Goal: Task Accomplishment & Management: Manage account settings

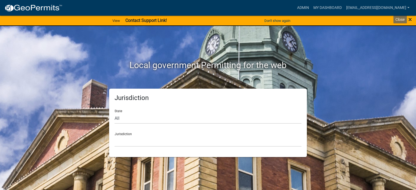
click at [411, 18] on span "×" at bounding box center [410, 20] width 4 height 8
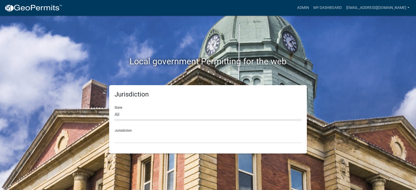
click at [170, 118] on select "All [US_STATE] [US_STATE] [US_STATE] [US_STATE] [US_STATE] [US_STATE] [US_STATE…" at bounding box center [208, 114] width 187 height 11
select select "[US_STATE]"
click at [115, 109] on select "All [US_STATE] [US_STATE] [US_STATE] [US_STATE] [US_STATE] [US_STATE] [US_STATE…" at bounding box center [208, 114] width 187 height 11
click at [166, 138] on select "[GEOGRAPHIC_DATA], [US_STATE] [GEOGRAPHIC_DATA], [US_STATE]" at bounding box center [208, 137] width 187 height 11
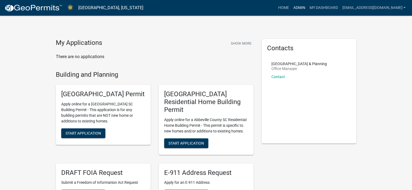
click at [291, 6] on link "Admin" at bounding box center [299, 8] width 16 height 10
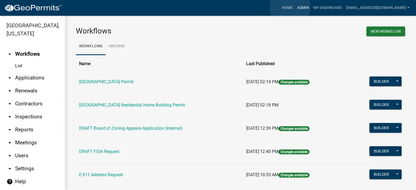
click at [295, 7] on link "Admin" at bounding box center [303, 8] width 16 height 10
click at [31, 76] on link "arrow_drop_down Applications" at bounding box center [32, 77] width 65 height 13
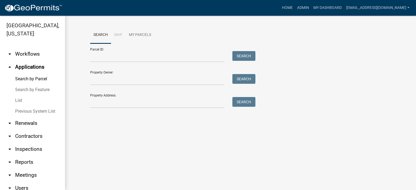
click at [16, 98] on link "List" at bounding box center [32, 100] width 65 height 11
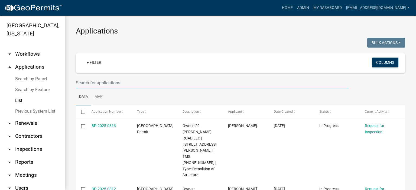
click at [131, 83] on input "text" at bounding box center [212, 82] width 273 height 11
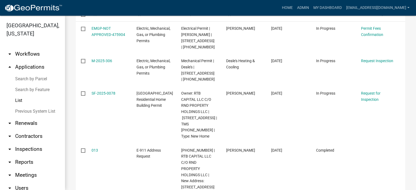
scroll to position [101, 0]
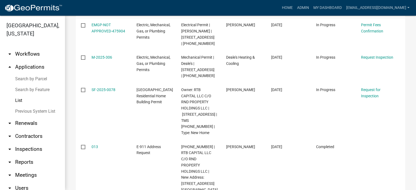
type input "478 [GEOGRAPHIC_DATA]"
click at [414, 185] on main "Applications Bulk Actions Void Expire Lock Withdraw + Filter Columns 478 Oakmon…" at bounding box center [240, 103] width 351 height 175
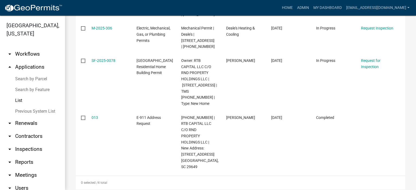
scroll to position [134, 0]
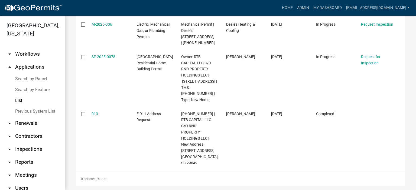
click at [23, 110] on link "Previous System List" at bounding box center [32, 111] width 65 height 11
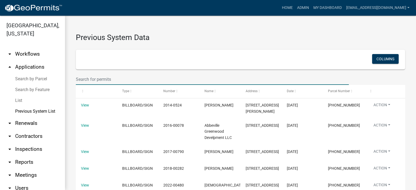
drag, startPoint x: 124, startPoint y: 81, endPoint x: 157, endPoint y: 81, distance: 33.3
click at [124, 81] on input "text" at bounding box center [212, 79] width 273 height 11
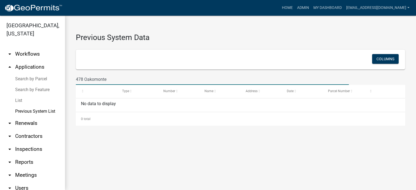
click at [95, 79] on input "478 Oakomonte" at bounding box center [212, 79] width 273 height 11
type input "478 [GEOGRAPHIC_DATA]"
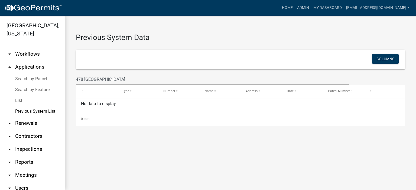
click at [17, 100] on link "List" at bounding box center [32, 100] width 65 height 11
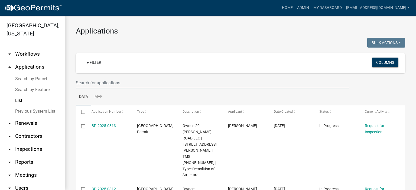
click at [131, 82] on input "text" at bounding box center [212, 82] width 273 height 11
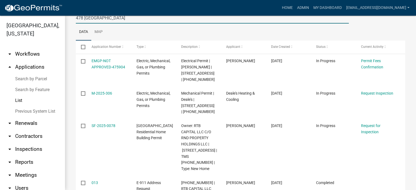
scroll to position [79, 0]
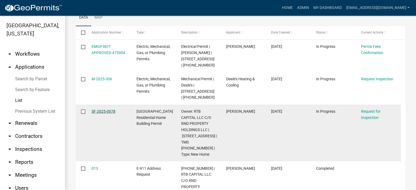
type input "478 [GEOGRAPHIC_DATA]"
click at [105, 110] on link "SF-2025-0078" at bounding box center [104, 111] width 24 height 4
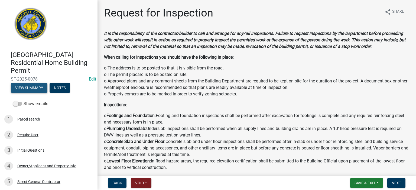
click at [33, 86] on button "View Summary" at bounding box center [29, 88] width 37 height 10
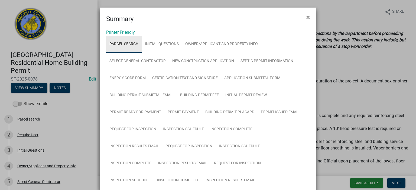
click at [125, 41] on link "Parcel search" at bounding box center [123, 44] width 35 height 17
click at [306, 16] on span "×" at bounding box center [308, 18] width 4 height 8
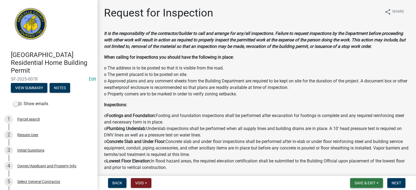
click at [363, 181] on span "Save & Exit" at bounding box center [365, 183] width 21 height 4
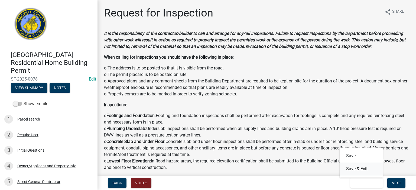
click at [364, 168] on button "Save & Exit" at bounding box center [361, 169] width 43 height 13
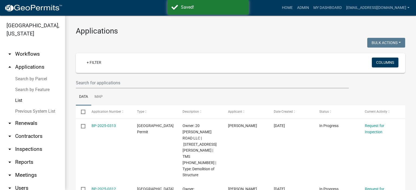
click at [28, 77] on link "Search by Parcel" at bounding box center [32, 79] width 65 height 11
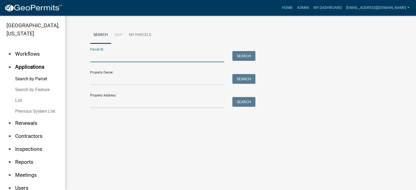
click at [123, 56] on input "Parcel ID:" at bounding box center [157, 56] width 134 height 11
type input "[PHONE_NUMBER]"
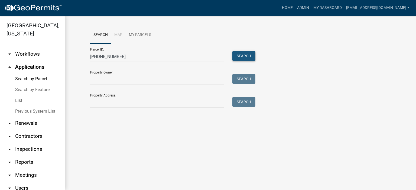
click at [238, 56] on button "Search" at bounding box center [243, 56] width 23 height 10
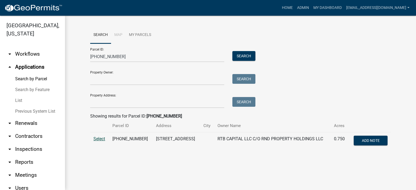
click at [99, 138] on span "Select" at bounding box center [99, 138] width 12 height 5
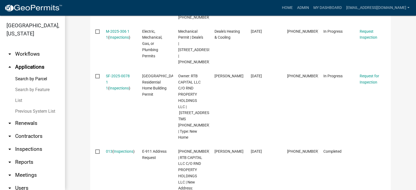
scroll to position [248, 0]
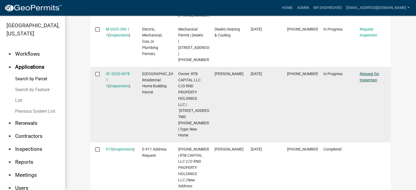
click at [364, 73] on link "Request for Inspection" at bounding box center [369, 77] width 19 height 11
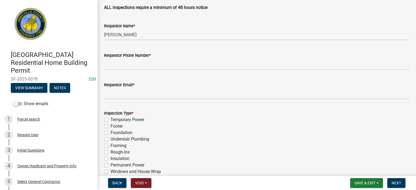
scroll to position [173, 0]
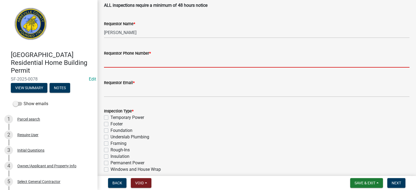
click at [142, 61] on input "Requestor Phone Number *" at bounding box center [256, 62] width 305 height 11
type input "8643662400"
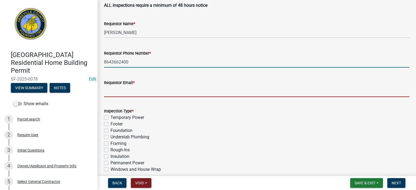
type input "[EMAIL_ADDRESS][DOMAIN_NAME]"
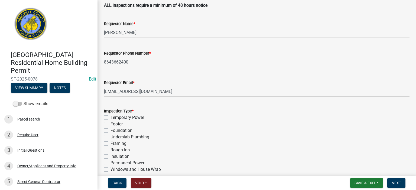
click at [110, 156] on label "Insulation" at bounding box center [119, 157] width 19 height 6
click at [110, 156] on input "Insulation" at bounding box center [112, 156] width 4 height 4
checkbox input "true"
checkbox input "false"
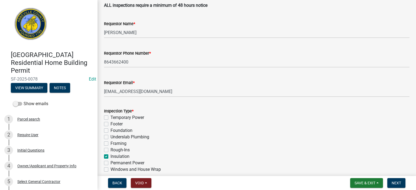
checkbox input "false"
checkbox input "true"
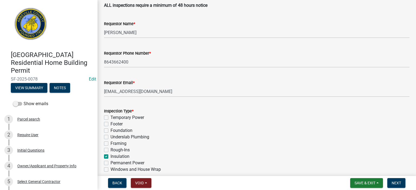
checkbox input "false"
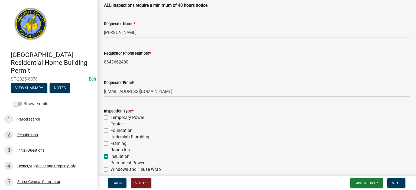
checkbox input "false"
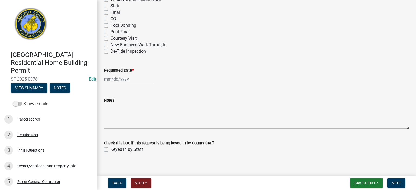
scroll to position [349, 0]
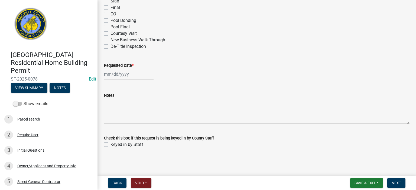
select select "9"
select select "2025"
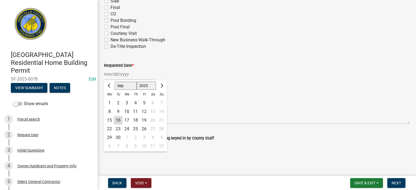
click at [137, 76] on div "[PERSON_NAME] Feb Mar Apr [PERSON_NAME][DATE] Oct Nov [DATE] 1526 1527 1528 152…" at bounding box center [129, 74] width 50 height 11
click at [117, 121] on div "16" at bounding box center [118, 120] width 9 height 9
type input "[DATE]"
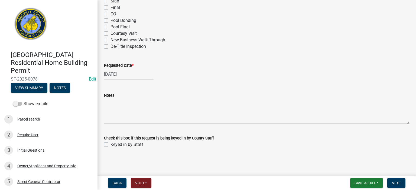
click at [110, 145] on label "Keyed in by Staff" at bounding box center [126, 145] width 33 height 6
click at [110, 145] on input "Keyed in by Staff" at bounding box center [112, 144] width 4 height 4
checkbox input "true"
click at [395, 181] on span "Next" at bounding box center [396, 183] width 9 height 4
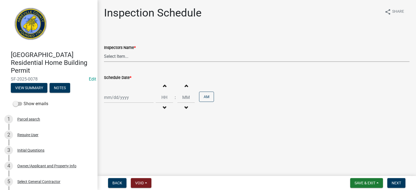
click at [161, 56] on select "Select Item... [EMAIL_ADDRESS][DOMAIN_NAME] ([PERSON_NAME]) [EMAIL_ADDRESS][DOM…" at bounding box center [256, 56] width 305 height 11
select select "56be3ac8-4e2d-49a7-9260-658958e29c03"
click at [104, 51] on select "Select Item... [EMAIL_ADDRESS][DOMAIN_NAME] ([PERSON_NAME]) [EMAIL_ADDRESS][DOM…" at bounding box center [256, 56] width 305 height 11
select select "9"
select select "2025"
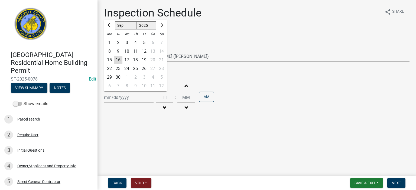
click at [130, 101] on input "Schedule Date *" at bounding box center [129, 97] width 50 height 11
click at [118, 59] on div "16" at bounding box center [118, 60] width 9 height 9
type input "[DATE]"
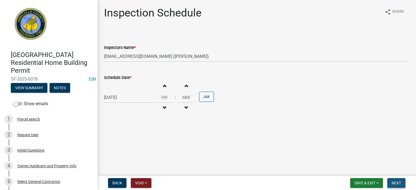
click at [396, 184] on span "Next" at bounding box center [396, 183] width 9 height 4
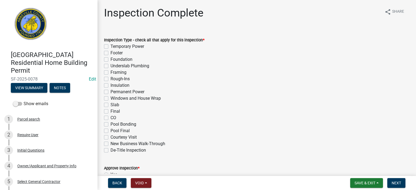
click at [110, 85] on label "Insulation" at bounding box center [119, 85] width 19 height 6
click at [110, 85] on input "Insulation" at bounding box center [112, 84] width 4 height 4
checkbox input "true"
checkbox input "false"
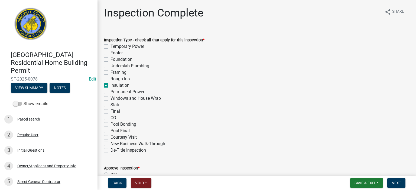
checkbox input "false"
checkbox input "true"
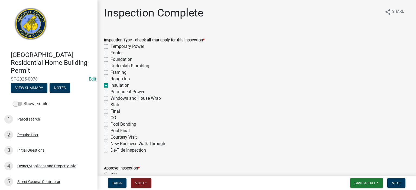
checkbox input "false"
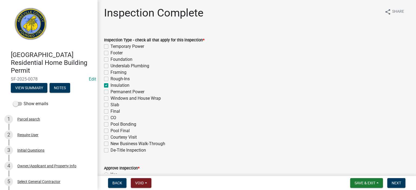
checkbox input "false"
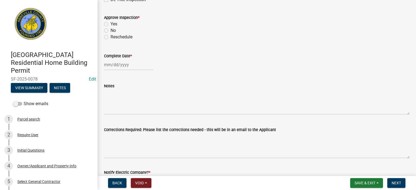
scroll to position [152, 0]
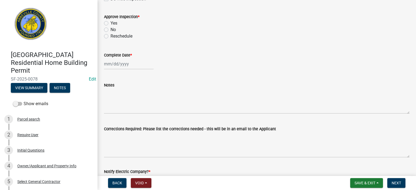
drag, startPoint x: 106, startPoint y: 23, endPoint x: 107, endPoint y: 29, distance: 6.2
click at [110, 23] on label "Yes" at bounding box center [113, 23] width 7 height 6
click at [110, 23] on input "Yes" at bounding box center [112, 22] width 4 height 4
radio input "true"
select select "9"
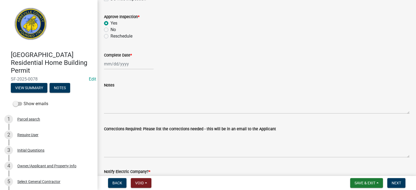
select select "2025"
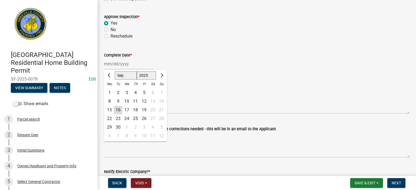
click at [132, 64] on div "[PERSON_NAME] Feb Mar Apr [PERSON_NAME][DATE] Oct Nov [DATE] 1526 1527 1528 152…" at bounding box center [129, 63] width 50 height 11
click at [118, 108] on div "16" at bounding box center [118, 110] width 9 height 9
type input "[DATE]"
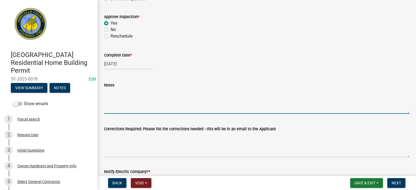
drag, startPoint x: 118, startPoint y: 98, endPoint x: 114, endPoint y: 96, distance: 3.6
click at [117, 97] on textarea "Notes" at bounding box center [256, 101] width 305 height 25
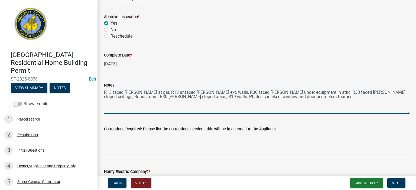
click at [157, 97] on textarea "R13 faced [PERSON_NAME] at gar. R13 unfaced [PERSON_NAME] ext. walls, R30 faced…" at bounding box center [256, 101] width 305 height 25
click at [177, 97] on textarea "R13 faced [PERSON_NAME] at gar. R13 unfaced [PERSON_NAME] ext. walls, R30 faced…" at bounding box center [256, 101] width 305 height 25
click at [175, 98] on textarea "R13 faced [PERSON_NAME] at gar. R13 unfaced [PERSON_NAME] ext. walls, R30 faced…" at bounding box center [256, 101] width 305 height 25
drag, startPoint x: 256, startPoint y: 97, endPoint x: 259, endPoint y: 99, distance: 3.6
click at [256, 97] on textarea "R13 faced [PERSON_NAME] at gar. R13 unfaced [PERSON_NAME] ext. walls, R30 faced…" at bounding box center [256, 101] width 305 height 25
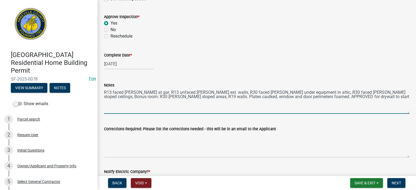
type textarea "R13 faced [PERSON_NAME] at gar. R13 unfaced [PERSON_NAME] ext. walls, R30 faced…"
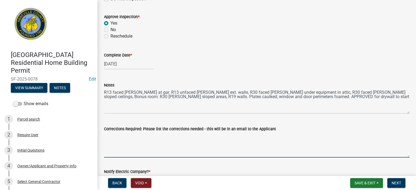
drag, startPoint x: 178, startPoint y: 149, endPoint x: 184, endPoint y: 149, distance: 6.8
click at [180, 151] on textarea "Corrections Required: Please list the corrections needed - this will be in an e…" at bounding box center [256, 144] width 305 height 25
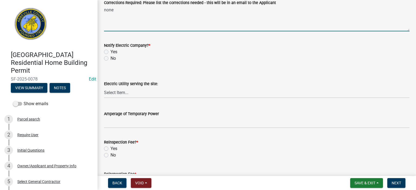
scroll to position [282, 0]
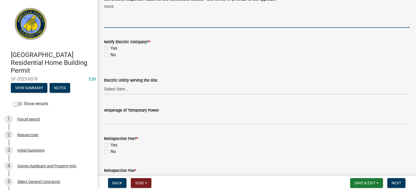
type textarea "none"
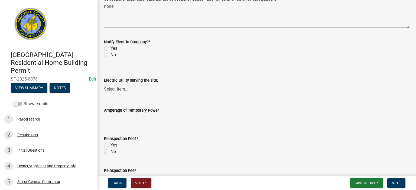
click at [110, 54] on label "No" at bounding box center [112, 55] width 5 height 6
click at [110, 54] on input "No" at bounding box center [112, 54] width 4 height 4
radio input "true"
click at [110, 152] on label "No" at bounding box center [112, 152] width 5 height 6
click at [110, 152] on input "No" at bounding box center [112, 151] width 4 height 4
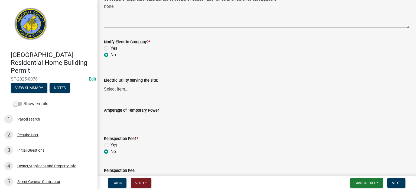
radio input "true"
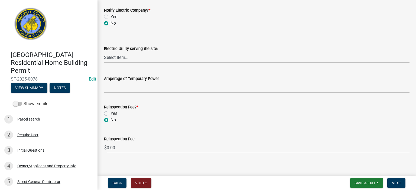
scroll to position [318, 0]
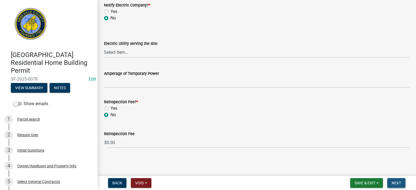
click at [398, 181] on span "Next" at bounding box center [396, 183] width 9 height 4
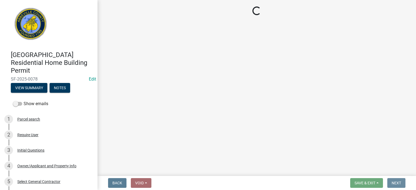
scroll to position [0, 0]
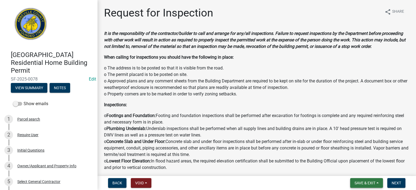
click at [364, 182] on span "Save & Exit" at bounding box center [365, 183] width 21 height 4
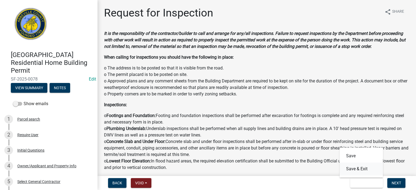
click at [361, 170] on button "Save & Exit" at bounding box center [361, 169] width 43 height 13
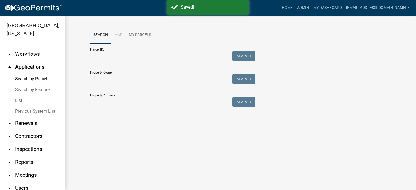
click at [19, 103] on link "List" at bounding box center [32, 100] width 65 height 11
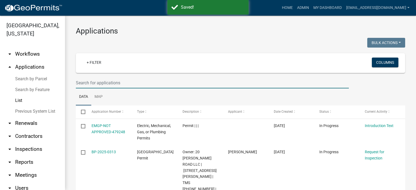
click at [134, 82] on input "text" at bounding box center [212, 82] width 273 height 11
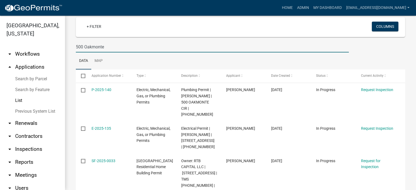
scroll to position [58, 0]
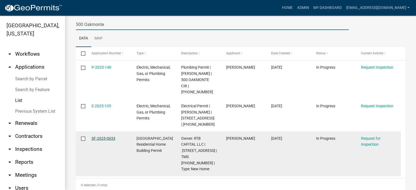
type input "500 Oakmonte"
click at [100, 136] on link "SF-2025-0033" at bounding box center [104, 138] width 24 height 4
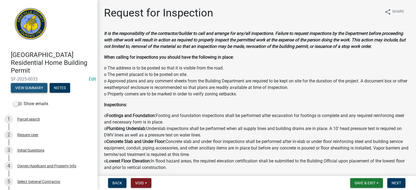
click at [35, 87] on button "View Summary" at bounding box center [29, 88] width 37 height 10
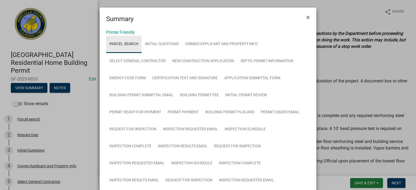
click at [123, 43] on link "Parcel search" at bounding box center [123, 44] width 35 height 17
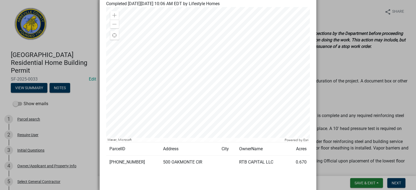
scroll to position [230, 0]
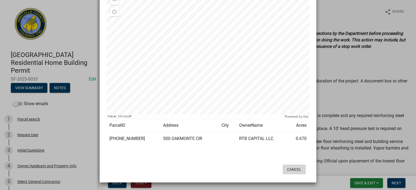
click at [294, 169] on button "Cancel" at bounding box center [294, 170] width 23 height 10
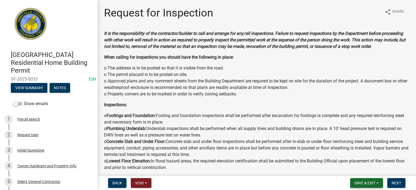
click at [362, 183] on span "Save & Exit" at bounding box center [365, 183] width 21 height 4
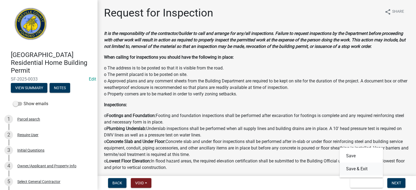
click at [358, 169] on button "Save & Exit" at bounding box center [361, 169] width 43 height 13
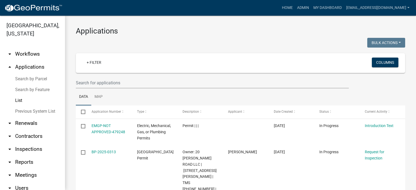
click at [25, 78] on link "Search by Parcel" at bounding box center [32, 79] width 65 height 11
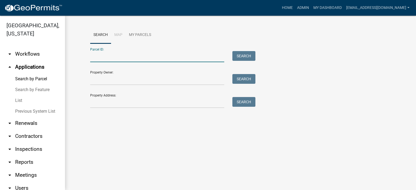
click at [128, 60] on input "Parcel ID:" at bounding box center [157, 56] width 134 height 11
type input "[PHONE_NUMBER]"
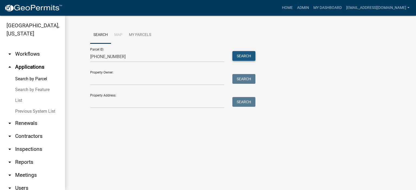
click at [242, 57] on button "Search" at bounding box center [243, 56] width 23 height 10
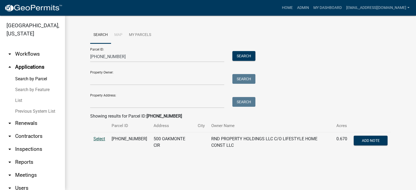
click at [103, 139] on span "Select" at bounding box center [99, 138] width 12 height 5
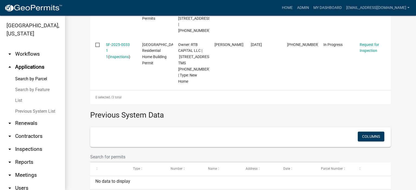
scroll to position [309, 0]
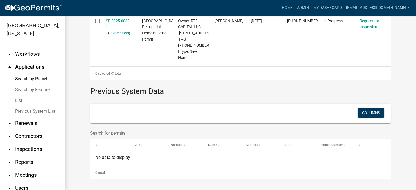
click at [15, 101] on link "List" at bounding box center [32, 100] width 65 height 11
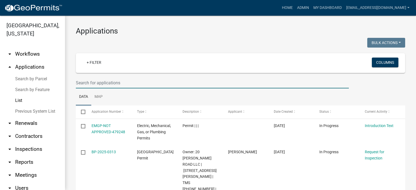
click at [128, 84] on input "text" at bounding box center [212, 82] width 273 height 11
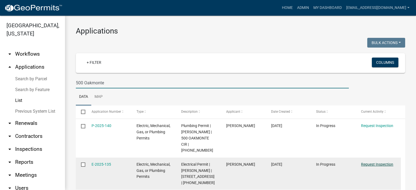
type input "500 Oakmonte"
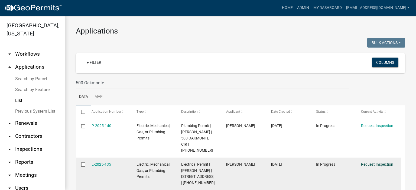
click at [377, 162] on link "Request Inspection" at bounding box center [377, 164] width 32 height 4
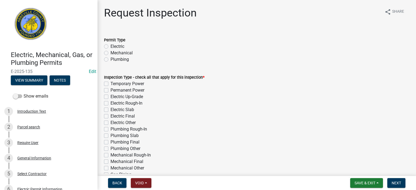
click at [110, 47] on label "Electric" at bounding box center [117, 46] width 14 height 6
click at [110, 47] on input "Electric" at bounding box center [112, 45] width 4 height 4
radio input "true"
click at [110, 90] on label "Permanent Power" at bounding box center [127, 90] width 34 height 6
click at [110, 90] on input "Permanent Power" at bounding box center [112, 89] width 4 height 4
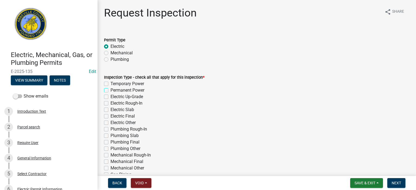
checkbox input "true"
checkbox input "false"
checkbox input "true"
checkbox input "false"
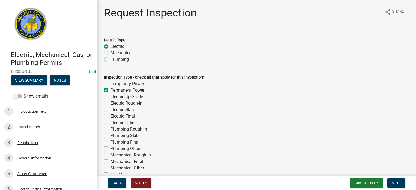
checkbox input "false"
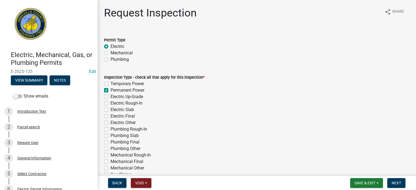
checkbox input "false"
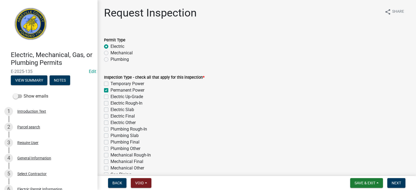
checkbox input "false"
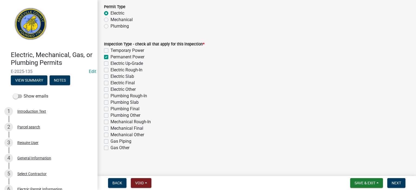
scroll to position [37, 0]
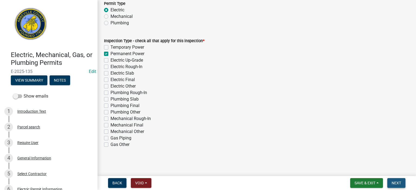
click at [397, 182] on span "Next" at bounding box center [396, 183] width 9 height 4
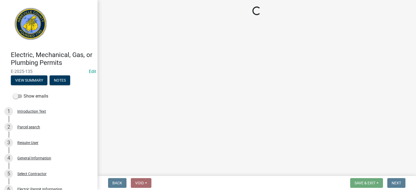
select select "896ec84b-7942-43b9-a78d-4f1554b7930c"
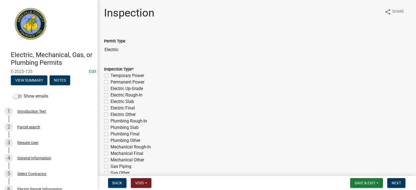
click at [103, 82] on div "Inspection Type * Temporary Power Permanent Power Electric Up-Grade Electric Ro…" at bounding box center [257, 118] width 314 height 117
drag, startPoint x: 106, startPoint y: 79, endPoint x: 105, endPoint y: 85, distance: 5.7
click at [106, 79] on div "Permanent Power" at bounding box center [256, 82] width 305 height 6
click at [110, 83] on label "Permanent Power" at bounding box center [127, 82] width 34 height 6
click at [110, 83] on input "Permanent Power" at bounding box center [112, 81] width 4 height 4
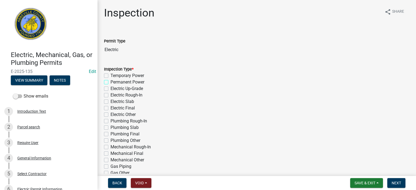
checkbox input "true"
checkbox input "false"
checkbox input "true"
checkbox input "false"
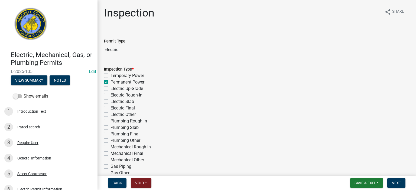
checkbox input "false"
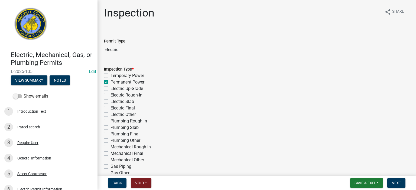
checkbox input "false"
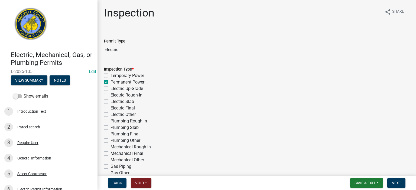
checkbox input "false"
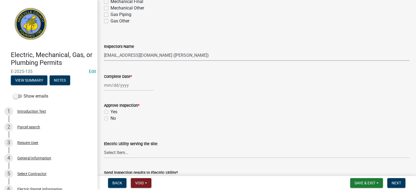
click at [208, 55] on select "Select Item... [EMAIL_ADDRESS][DOMAIN_NAME] ([PERSON_NAME]) [EMAIL_ADDRESS][DOM…" at bounding box center [256, 55] width 305 height 11
select select "56be3ac8-4e2d-49a7-9260-658958e29c03"
click at [104, 50] on select "Select Item... [EMAIL_ADDRESS][DOMAIN_NAME] ([PERSON_NAME]) [EMAIL_ADDRESS][DOM…" at bounding box center [256, 55] width 305 height 11
select select "9"
select select "2025"
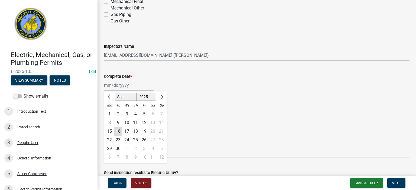
click at [125, 87] on div "[PERSON_NAME] Feb Mar Apr [PERSON_NAME][DATE] Oct Nov [DATE] 1526 1527 1528 152…" at bounding box center [129, 85] width 50 height 11
click at [117, 131] on div "16" at bounding box center [118, 131] width 9 height 9
type input "[DATE]"
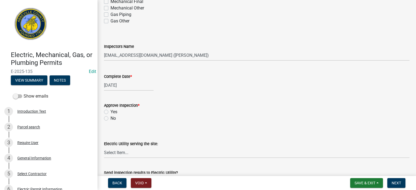
click at [110, 118] on label "No" at bounding box center [112, 118] width 5 height 6
click at [110, 118] on input "No" at bounding box center [112, 117] width 4 height 4
radio input "true"
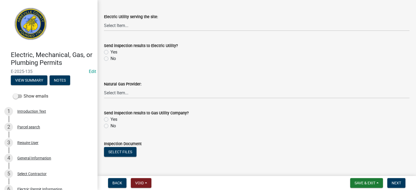
scroll to position [282, 0]
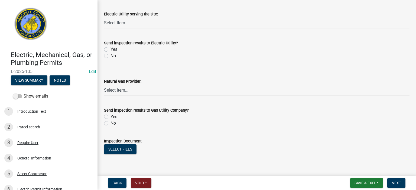
click at [141, 23] on select "Select Item... Little River Electric Co-Op Laurens Electric Co-Op Duke Energy D…" at bounding box center [256, 22] width 305 height 11
click at [104, 17] on select "Select Item... Little River Electric Co-Op Laurens Electric Co-Op Duke Energy D…" at bounding box center [256, 22] width 305 height 11
select select "86fb0360-c6bd-4f38-97df-f0c813588e3c"
click at [110, 54] on label "No" at bounding box center [112, 56] width 5 height 6
click at [110, 54] on input "No" at bounding box center [112, 55] width 4 height 4
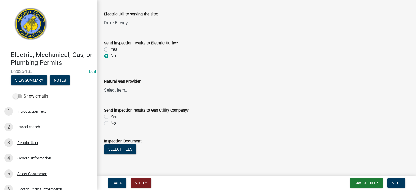
radio input "true"
click at [110, 122] on label "No" at bounding box center [112, 123] width 5 height 6
click at [110, 122] on input "No" at bounding box center [112, 122] width 4 height 4
radio input "true"
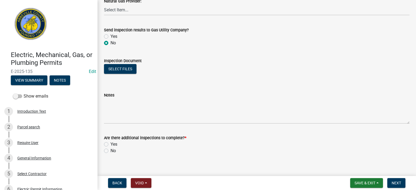
scroll to position [369, 0]
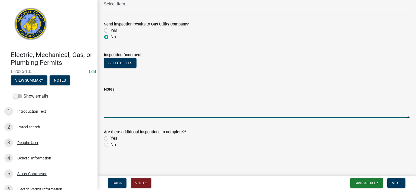
click at [141, 102] on textarea "Notes" at bounding box center [256, 105] width 305 height 25
type textarea "NO ground rods, cover on panel missing. Failed all circuits made, home secure, …"
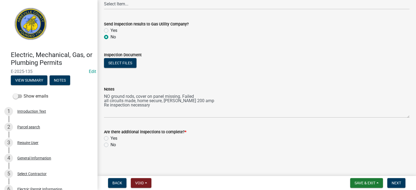
drag, startPoint x: 106, startPoint y: 137, endPoint x: 110, endPoint y: 139, distance: 4.4
click at [110, 138] on label "Yes" at bounding box center [113, 138] width 7 height 6
click at [110, 138] on input "Yes" at bounding box center [112, 137] width 4 height 4
radio input "true"
click at [396, 183] on span "Next" at bounding box center [396, 183] width 9 height 4
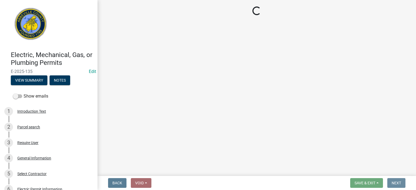
scroll to position [0, 0]
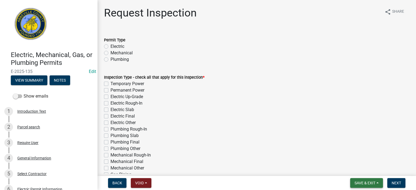
click at [362, 180] on button "Save & Exit" at bounding box center [366, 183] width 33 height 10
click at [361, 168] on button "Save & Exit" at bounding box center [361, 169] width 43 height 13
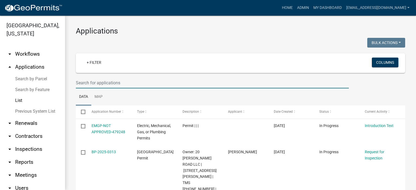
click at [123, 83] on input "text" at bounding box center [212, 82] width 273 height 11
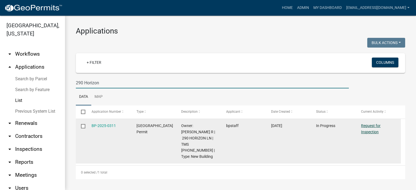
type input "290 Horizon"
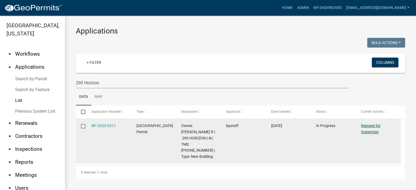
click at [368, 126] on link "Request for Inspection" at bounding box center [370, 129] width 19 height 11
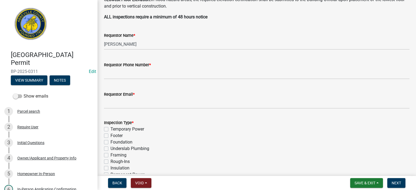
scroll to position [162, 0]
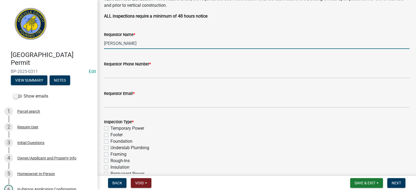
click at [152, 45] on input "[PERSON_NAME]" at bounding box center [256, 43] width 305 height 11
type input "S"
type input "[PERSON_NAME]"
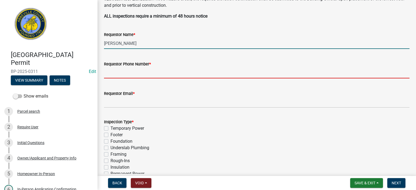
click at [170, 77] on input "Requestor Phone Number *" at bounding box center [256, 72] width 305 height 11
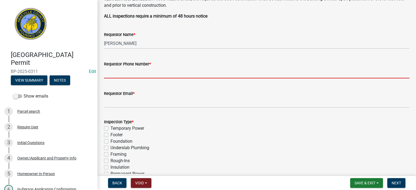
type input "8643662400"
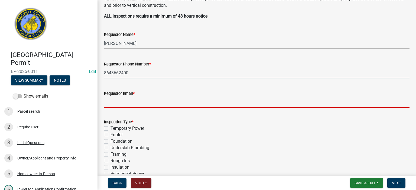
type input "[EMAIL_ADDRESS][DOMAIN_NAME]"
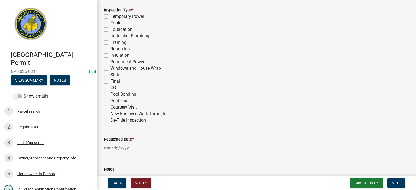
scroll to position [282, 0]
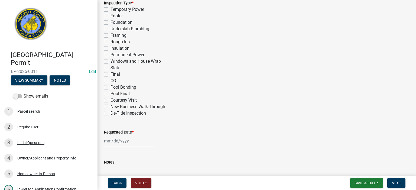
click at [110, 17] on label "Footer" at bounding box center [116, 16] width 12 height 6
click at [110, 16] on input "Footer" at bounding box center [112, 15] width 4 height 4
checkbox input "true"
checkbox input "false"
checkbox input "true"
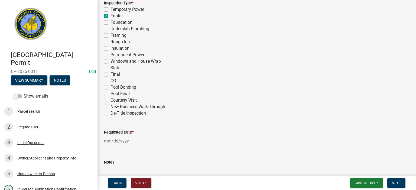
checkbox input "false"
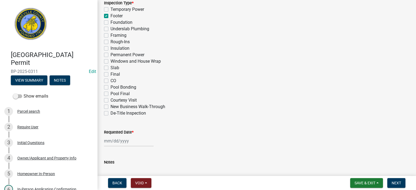
checkbox input "false"
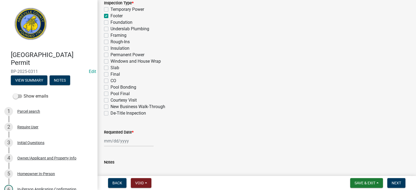
checkbox input "false"
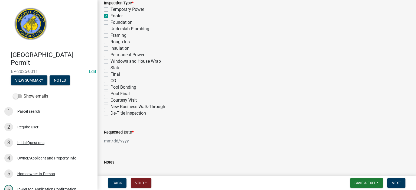
select select "9"
select select "2025"
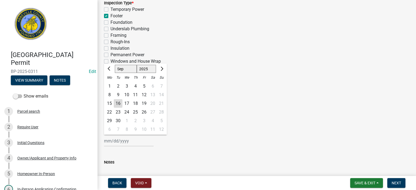
click at [139, 143] on input "Requested Date *" at bounding box center [129, 141] width 50 height 11
click at [118, 104] on div "16" at bounding box center [118, 103] width 9 height 9
type input "[DATE]"
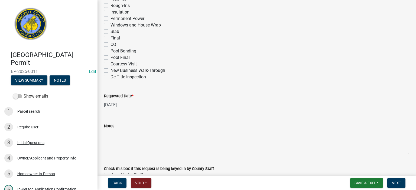
scroll to position [349, 0]
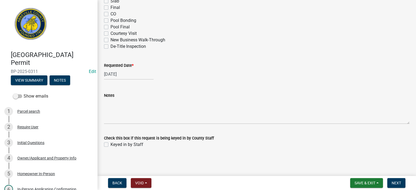
click at [110, 145] on label "Keyed in by Staff" at bounding box center [126, 145] width 33 height 6
click at [110, 145] on input "Keyed in by Staff" at bounding box center [112, 144] width 4 height 4
checkbox input "true"
click at [398, 181] on span "Next" at bounding box center [396, 183] width 9 height 4
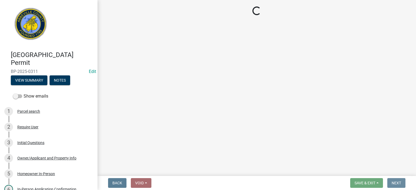
scroll to position [0, 0]
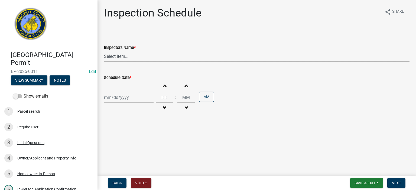
click at [144, 58] on select "Select Item... [EMAIL_ADDRESS][DOMAIN_NAME] ([PERSON_NAME]) [EMAIL_ADDRESS][DOM…" at bounding box center [256, 56] width 305 height 11
select select "56be3ac8-4e2d-49a7-9260-658958e29c03"
click at [104, 51] on select "Select Item... [EMAIL_ADDRESS][DOMAIN_NAME] ([PERSON_NAME]) [EMAIL_ADDRESS][DOM…" at bounding box center [256, 56] width 305 height 11
select select "9"
select select "2025"
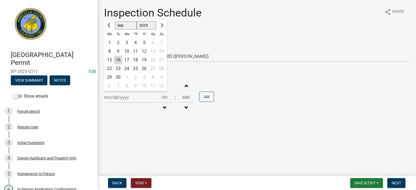
click at [136, 97] on div "[PERSON_NAME] Feb Mar Apr [PERSON_NAME][DATE] Oct Nov [DATE] 1526 1527 1528 152…" at bounding box center [129, 97] width 50 height 11
click at [116, 61] on div "16" at bounding box center [118, 60] width 9 height 9
type input "[DATE]"
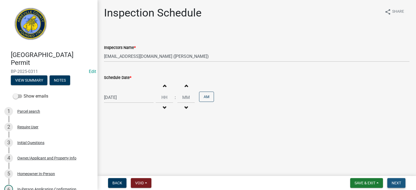
click at [400, 183] on span "Next" at bounding box center [396, 183] width 9 height 4
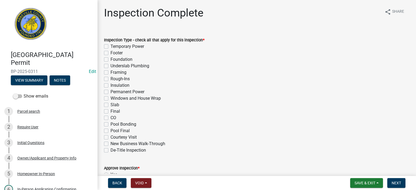
click at [110, 53] on label "Footer" at bounding box center [116, 53] width 12 height 6
click at [110, 53] on input "Footer" at bounding box center [112, 52] width 4 height 4
checkbox input "true"
checkbox input "false"
checkbox input "true"
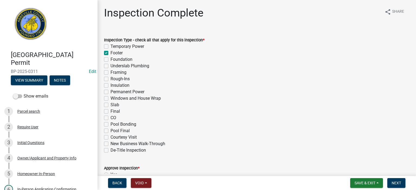
checkbox input "false"
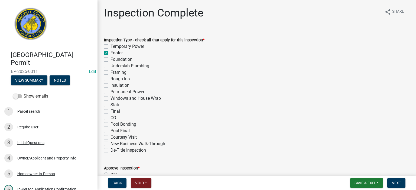
checkbox input "false"
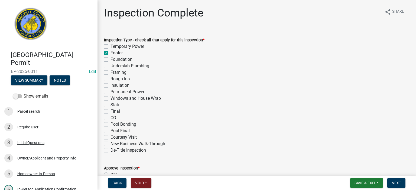
checkbox input "false"
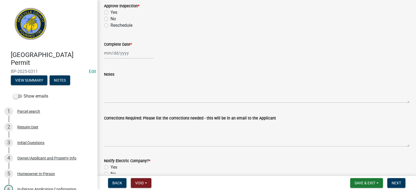
scroll to position [144, 0]
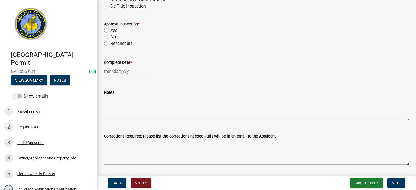
click at [110, 31] on label "Yes" at bounding box center [113, 30] width 7 height 6
click at [110, 31] on input "Yes" at bounding box center [112, 29] width 4 height 4
radio input "true"
select select "9"
select select "2025"
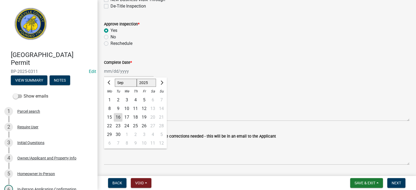
click at [139, 73] on div "[PERSON_NAME] Feb Mar Apr [PERSON_NAME][DATE] Oct Nov [DATE] 1526 1527 1528 152…" at bounding box center [129, 71] width 50 height 11
click at [120, 116] on div "16" at bounding box center [118, 117] width 9 height 9
type input "[DATE]"
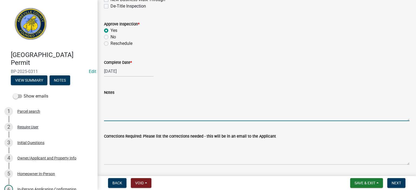
click at [121, 105] on textarea "Notes" at bounding box center [256, 108] width 305 height 25
click at [110, 100] on textarea "HOles for poles" at bounding box center [256, 108] width 305 height 25
click at [138, 102] on textarea "Holes for poles" at bounding box center [256, 108] width 305 height 25
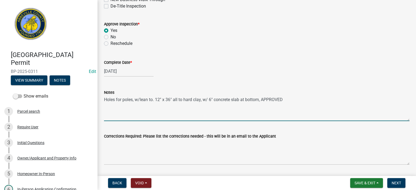
type textarea "Holes for poles, w/lean to. 12" x 36" all to hard clay, w/ 6" concrete slab at …"
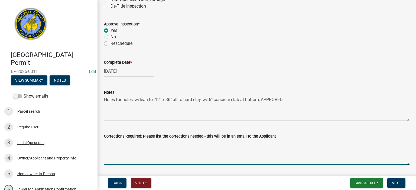
click at [175, 149] on textarea "Corrections Required: Please list the corrections needed - this will be in an e…" at bounding box center [256, 152] width 305 height 25
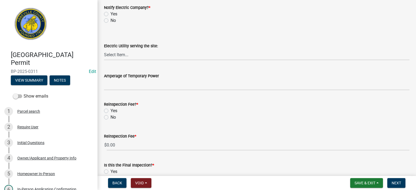
scroll to position [318, 0]
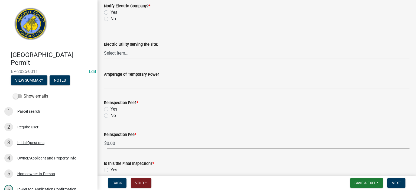
type textarea "none"
click at [110, 18] on label "No" at bounding box center [112, 19] width 5 height 6
click at [110, 18] on input "No" at bounding box center [112, 18] width 4 height 4
radio input "true"
click at [110, 115] on label "No" at bounding box center [112, 116] width 5 height 6
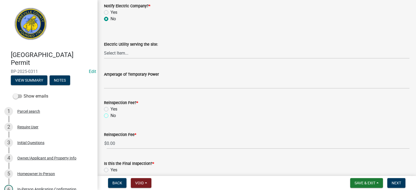
click at [110, 115] on input "No" at bounding box center [112, 115] width 4 height 4
radio input "true"
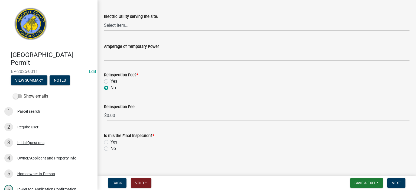
scroll to position [350, 0]
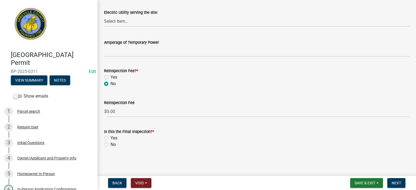
click at [110, 146] on label "No" at bounding box center [112, 145] width 5 height 6
click at [110, 145] on input "No" at bounding box center [112, 144] width 4 height 4
radio input "true"
click at [397, 180] on button "Next" at bounding box center [396, 183] width 18 height 10
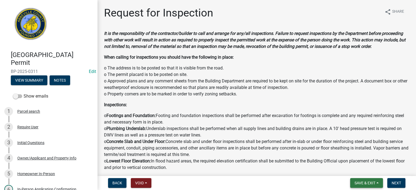
click at [361, 183] on span "Save & Exit" at bounding box center [365, 183] width 21 height 4
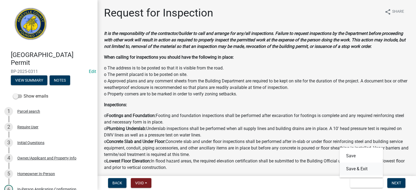
click at [359, 167] on button "Save & Exit" at bounding box center [361, 169] width 43 height 13
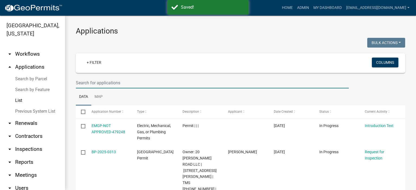
click at [133, 84] on input "text" at bounding box center [212, 82] width 273 height 11
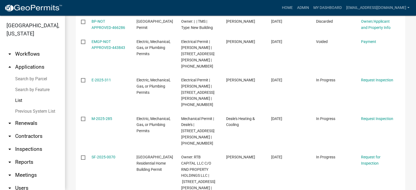
scroll to position [123, 0]
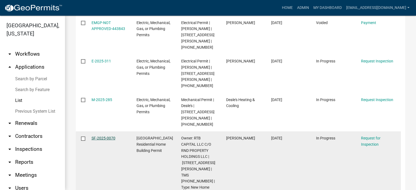
type input "403 [PERSON_NAME]"
click at [101, 136] on link "SF-2025-0070" at bounding box center [104, 138] width 24 height 4
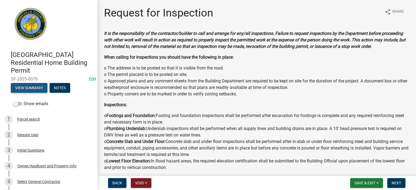
click at [35, 87] on button "View Summary" at bounding box center [29, 88] width 37 height 10
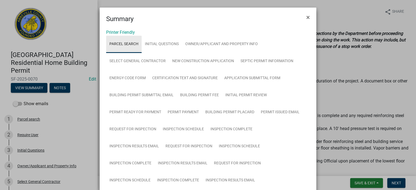
click at [123, 43] on link "Parcel search" at bounding box center [123, 44] width 35 height 17
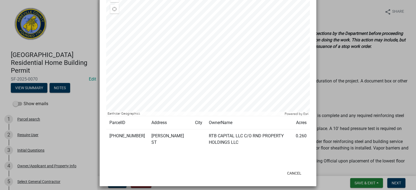
scroll to position [253, 0]
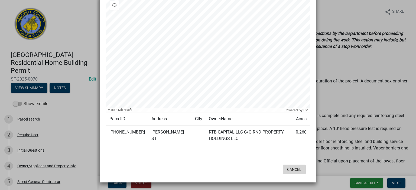
drag, startPoint x: 298, startPoint y: 168, endPoint x: 299, endPoint y: 171, distance: 2.8
click at [299, 171] on button "Cancel" at bounding box center [294, 170] width 23 height 10
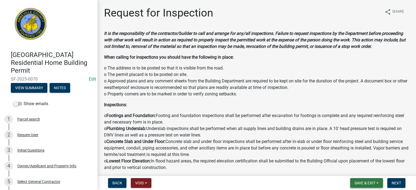
click at [366, 183] on span "Save & Exit" at bounding box center [365, 183] width 21 height 4
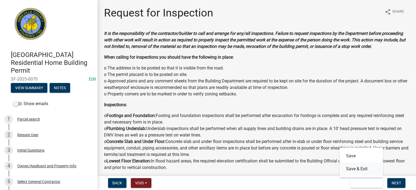
click at [361, 170] on button "Save & Exit" at bounding box center [361, 169] width 43 height 13
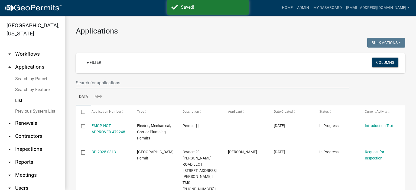
click at [126, 83] on input "text" at bounding box center [212, 82] width 273 height 11
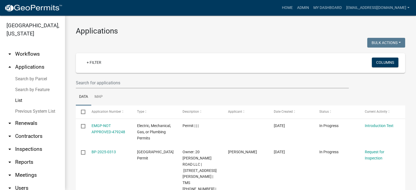
click at [36, 78] on link "Search by Parcel" at bounding box center [32, 79] width 65 height 11
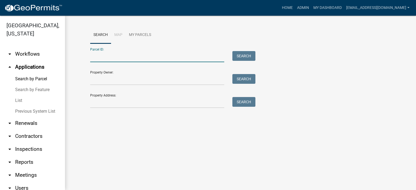
click at [127, 57] on input "Parcel ID:" at bounding box center [157, 56] width 134 height 11
type input "[PHONE_NUMBER]"
click at [243, 53] on button "Search" at bounding box center [243, 56] width 23 height 10
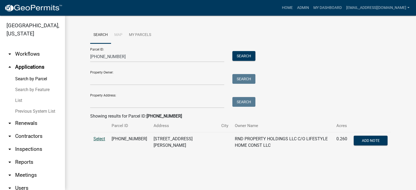
click at [99, 139] on span "Select" at bounding box center [99, 138] width 12 height 5
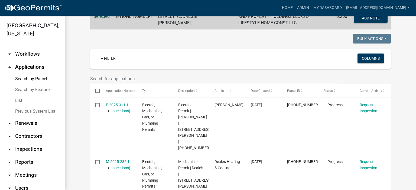
scroll to position [130, 0]
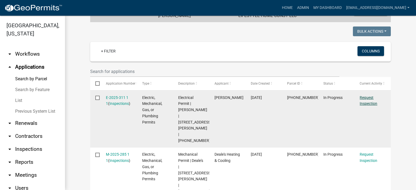
click at [367, 97] on link "Request Inspection" at bounding box center [369, 101] width 18 height 11
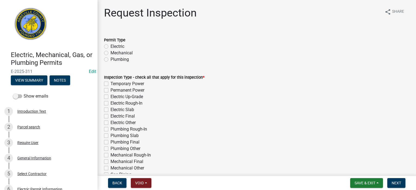
click at [110, 45] on label "Electric" at bounding box center [117, 46] width 14 height 6
click at [110, 45] on input "Electric" at bounding box center [112, 45] width 4 height 4
radio input "true"
click at [110, 90] on label "Permanent Power" at bounding box center [127, 90] width 34 height 6
click at [110, 90] on input "Permanent Power" at bounding box center [112, 89] width 4 height 4
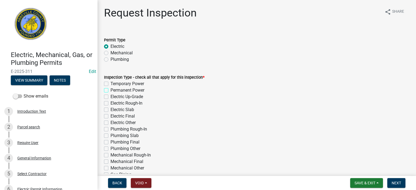
checkbox input "true"
checkbox input "false"
checkbox input "true"
checkbox input "false"
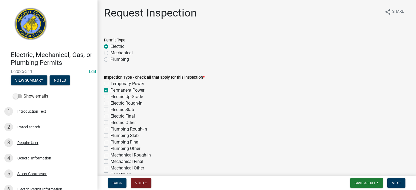
checkbox input "false"
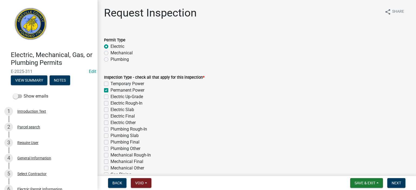
checkbox input "false"
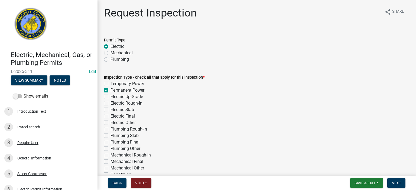
checkbox input "false"
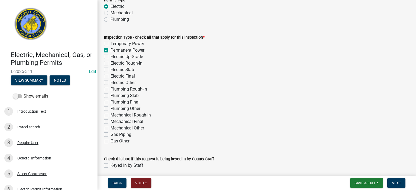
scroll to position [61, 0]
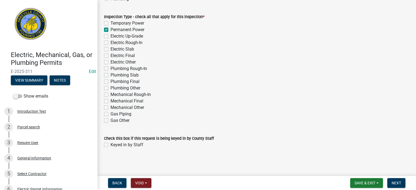
drag, startPoint x: 106, startPoint y: 144, endPoint x: 109, endPoint y: 146, distance: 3.6
click at [110, 145] on label "Keyed in by Staff" at bounding box center [126, 145] width 33 height 6
click at [110, 145] on input "Keyed in by Staff" at bounding box center [112, 144] width 4 height 4
checkbox input "true"
click at [398, 182] on span "Next" at bounding box center [396, 183] width 9 height 4
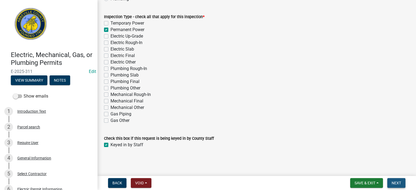
scroll to position [0, 0]
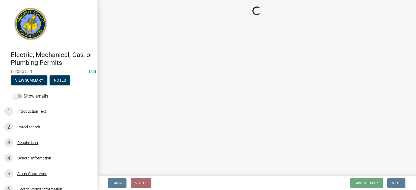
select select "896ec84b-7942-43b9-a78d-4f1554b7930c"
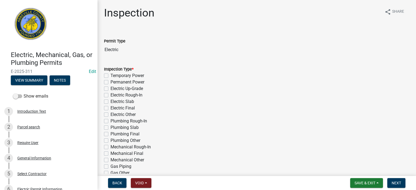
click at [110, 83] on label "Permanent Power" at bounding box center [127, 82] width 34 height 6
click at [110, 83] on input "Permanent Power" at bounding box center [112, 81] width 4 height 4
checkbox input "true"
checkbox input "false"
checkbox input "true"
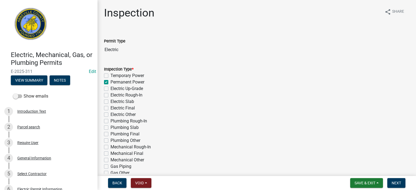
checkbox input "false"
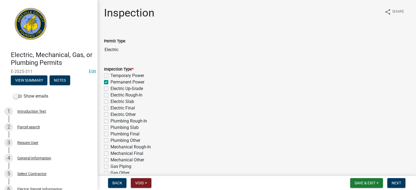
checkbox input "false"
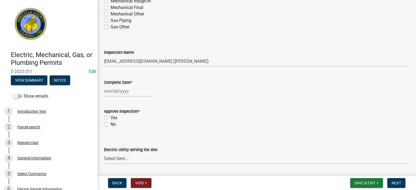
scroll to position [152, 0]
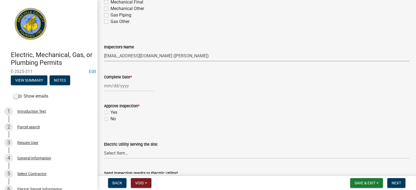
click at [206, 57] on select "Select Item... [EMAIL_ADDRESS][DOMAIN_NAME] ([PERSON_NAME]) [EMAIL_ADDRESS][DOM…" at bounding box center [256, 55] width 305 height 11
click at [104, 50] on select "Select Item... [EMAIL_ADDRESS][DOMAIN_NAME] ([PERSON_NAME]) [EMAIL_ADDRESS][DOM…" at bounding box center [256, 55] width 305 height 11
click at [136, 88] on div at bounding box center [129, 85] width 50 height 11
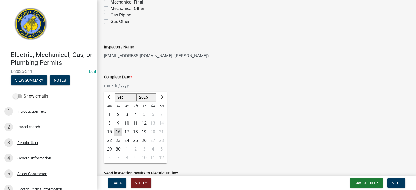
click at [119, 132] on div "16" at bounding box center [118, 132] width 9 height 9
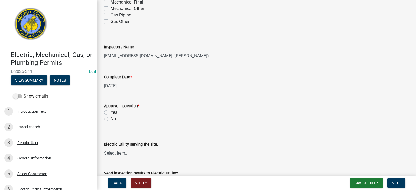
click at [110, 112] on label "Yes" at bounding box center [113, 112] width 7 height 6
click at [110, 112] on input "Yes" at bounding box center [112, 111] width 4 height 4
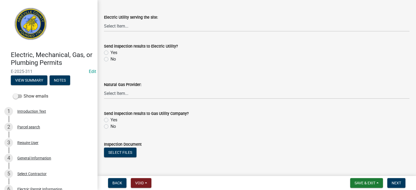
scroll to position [282, 0]
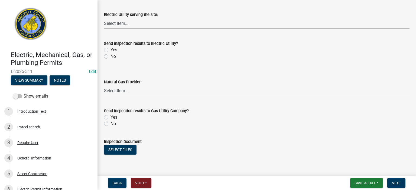
click at [151, 27] on select "Select Item... Little River Electric Co-Op Laurens Electric Co-Op Duke Energy D…" at bounding box center [256, 23] width 305 height 11
click at [104, 18] on select "Select Item... Little River Electric Co-Op Laurens Electric Co-Op Duke Energy D…" at bounding box center [256, 23] width 305 height 11
click at [110, 50] on label "Yes" at bounding box center [113, 50] width 7 height 6
click at [110, 50] on input "Yes" at bounding box center [112, 49] width 4 height 4
click at [110, 123] on label "No" at bounding box center [112, 124] width 5 height 6
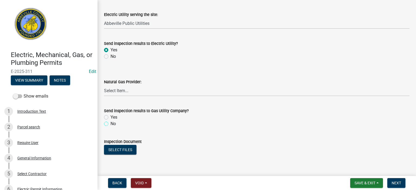
click at [110, 123] on input "No" at bounding box center [112, 123] width 4 height 4
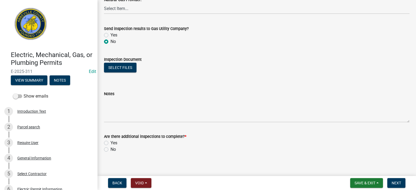
scroll to position [369, 0]
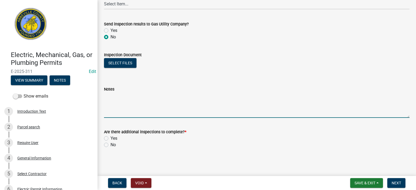
click at [122, 101] on textarea "Notes" at bounding box center [256, 105] width 305 height 25
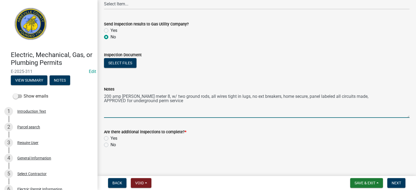
click at [108, 138] on div "Yes" at bounding box center [256, 138] width 305 height 6
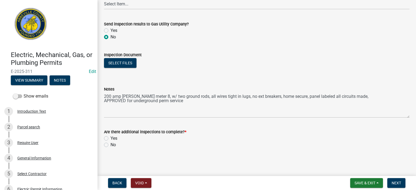
click at [110, 138] on label "Yes" at bounding box center [113, 138] width 7 height 6
click at [110, 138] on input "Yes" at bounding box center [112, 137] width 4 height 4
click at [394, 181] on span "Next" at bounding box center [396, 183] width 9 height 4
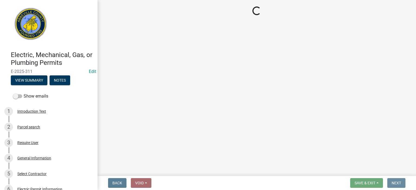
scroll to position [0, 0]
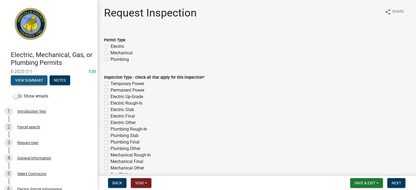
click at [34, 80] on button "View Summary" at bounding box center [29, 81] width 37 height 10
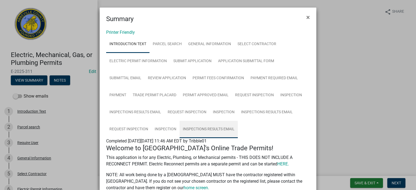
click at [226, 127] on link "Inspections Results Email" at bounding box center [209, 129] width 58 height 17
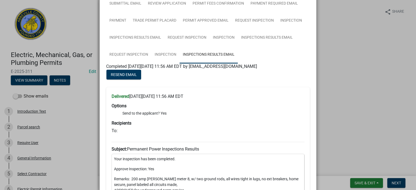
scroll to position [56, 0]
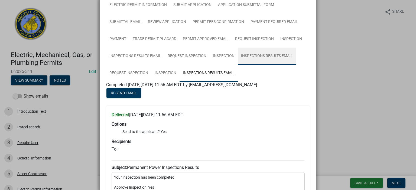
click at [277, 55] on link "Inspections Results Email" at bounding box center [267, 56] width 58 height 17
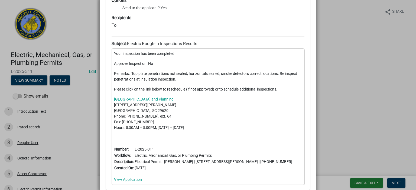
scroll to position [224, 0]
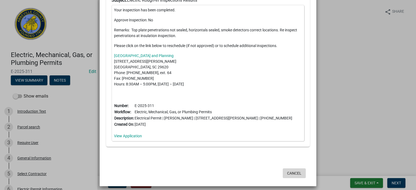
click at [291, 172] on button "Cancel" at bounding box center [294, 174] width 23 height 10
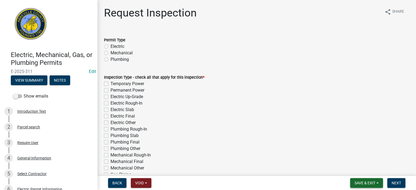
click at [365, 182] on span "Save & Exit" at bounding box center [365, 183] width 21 height 4
click at [354, 169] on button "Save & Exit" at bounding box center [361, 169] width 43 height 13
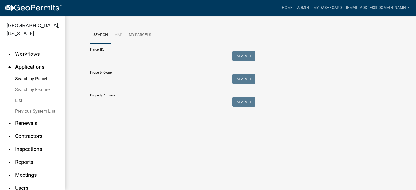
click at [17, 99] on link "List" at bounding box center [32, 100] width 65 height 11
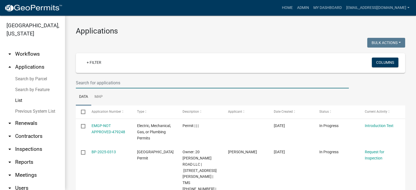
click at [138, 83] on input "text" at bounding box center [212, 82] width 273 height 11
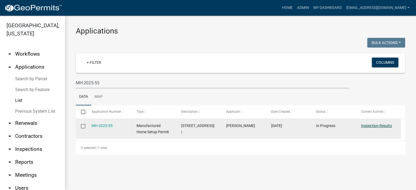
click at [370, 125] on link "Inspection Results" at bounding box center [376, 126] width 31 height 4
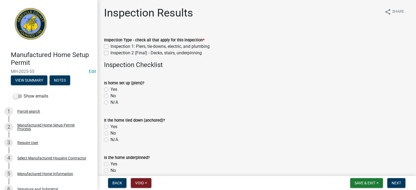
click at [110, 45] on label "Inspection 1: Piers, tie-downs, electric, and plumbing" at bounding box center [159, 46] width 99 height 6
click at [110, 45] on input "Inspection 1: Piers, tie-downs, electric, and plumbing" at bounding box center [112, 45] width 4 height 4
click at [110, 88] on label "Yes" at bounding box center [113, 89] width 7 height 6
click at [110, 88] on input "Yes" at bounding box center [112, 88] width 4 height 4
click at [110, 129] on label "Yes" at bounding box center [113, 127] width 7 height 6
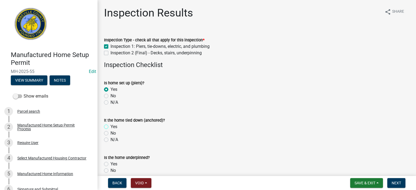
click at [110, 127] on input "Yes" at bounding box center [112, 126] width 4 height 4
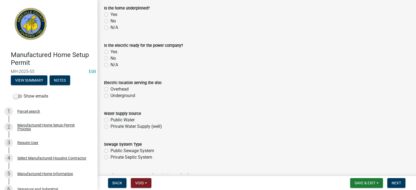
scroll to position [152, 0]
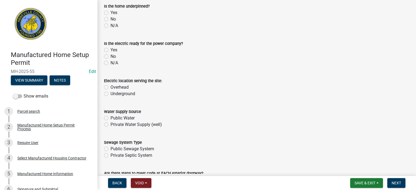
click at [110, 19] on label "No" at bounding box center [112, 19] width 5 height 6
click at [110, 19] on input "No" at bounding box center [112, 18] width 4 height 4
click at [110, 50] on label "Yes" at bounding box center [113, 50] width 7 height 6
click at [110, 50] on input "Yes" at bounding box center [112, 49] width 4 height 4
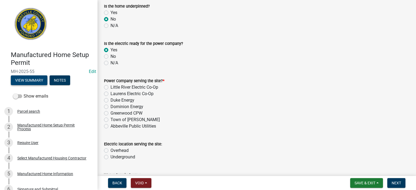
click at [31, 80] on button "View Summary" at bounding box center [29, 81] width 37 height 10
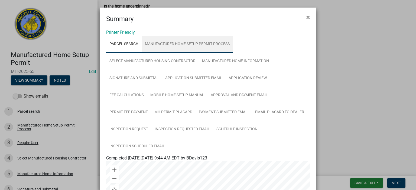
click at [185, 43] on link "Manufactured Home Setup Permit Process" at bounding box center [187, 44] width 91 height 17
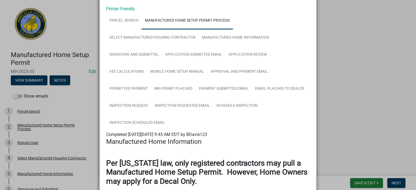
scroll to position [0, 0]
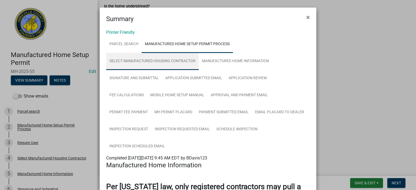
click at [161, 63] on link "Select Manufactured Housing Contractor" at bounding box center [152, 61] width 93 height 17
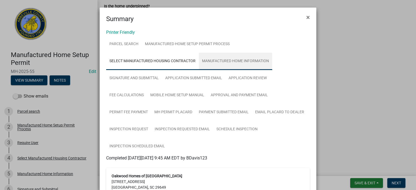
click at [231, 57] on link "Manufactured Home Information" at bounding box center [235, 61] width 73 height 17
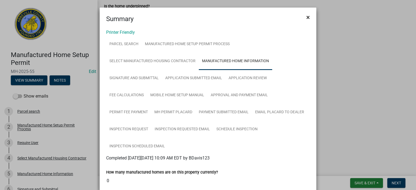
click at [307, 17] on span "×" at bounding box center [308, 18] width 4 height 8
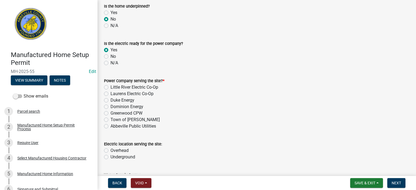
click at [110, 87] on label "Little River Electric Co-Op" at bounding box center [134, 87] width 48 height 6
click at [110, 87] on input "Little River Electric Co-Op" at bounding box center [112, 86] width 4 height 4
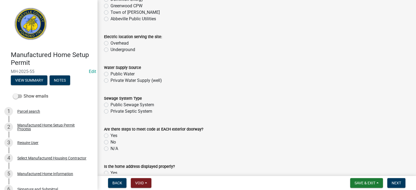
scroll to position [271, 0]
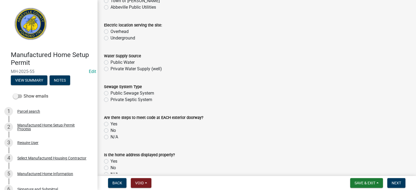
click at [110, 38] on label "Underground" at bounding box center [122, 38] width 25 height 6
click at [110, 38] on input "Underground" at bounding box center [112, 37] width 4 height 4
click at [110, 68] on label "Private Water Supply (well)" at bounding box center [135, 69] width 51 height 6
click at [110, 68] on input "Private Water Supply (well)" at bounding box center [112, 68] width 4 height 4
click at [110, 100] on label "Private Septic System" at bounding box center [131, 100] width 42 height 6
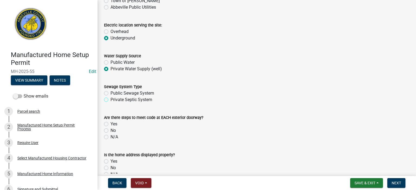
click at [110, 100] on input "Private Septic System" at bounding box center [112, 99] width 4 height 4
drag, startPoint x: 105, startPoint y: 130, endPoint x: 109, endPoint y: 132, distance: 4.6
click at [110, 130] on label "No" at bounding box center [112, 131] width 5 height 6
click at [110, 130] on input "No" at bounding box center [112, 130] width 4 height 4
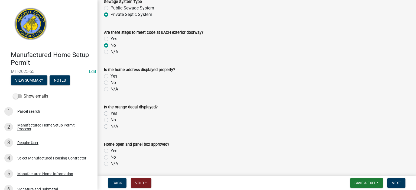
scroll to position [357, 0]
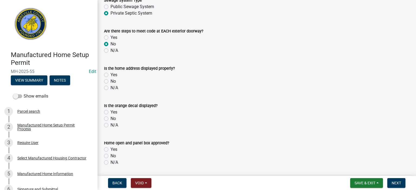
click at [110, 81] on label "No" at bounding box center [112, 81] width 5 height 6
click at [110, 81] on input "No" at bounding box center [112, 80] width 4 height 4
click at [110, 112] on label "Yes" at bounding box center [113, 112] width 7 height 6
click at [110, 112] on input "Yes" at bounding box center [112, 111] width 4 height 4
click at [110, 150] on label "Yes" at bounding box center [113, 150] width 7 height 6
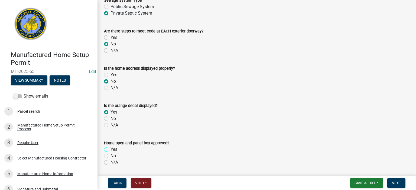
click at [110, 150] on input "Yes" at bounding box center [112, 149] width 4 height 4
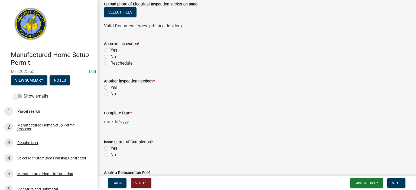
scroll to position [542, 0]
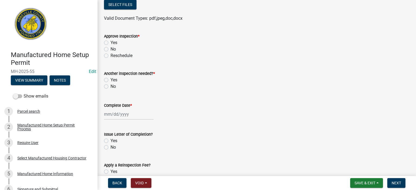
click at [110, 43] on label "Yes" at bounding box center [113, 43] width 7 height 6
click at [110, 43] on input "Yes" at bounding box center [112, 42] width 4 height 4
click at [110, 80] on label "Yes" at bounding box center [113, 80] width 7 height 6
click at [110, 80] on input "Yes" at bounding box center [112, 79] width 4 height 4
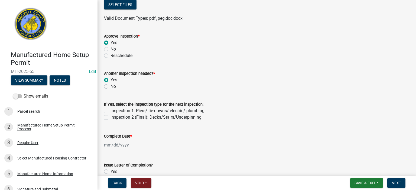
click at [110, 119] on label "Inspection 2 (Final): Decks/Stairs/Underpinning" at bounding box center [155, 117] width 91 height 6
click at [110, 118] on input "Inspection 2 (Final): Decks/Stairs/Underpinning" at bounding box center [112, 116] width 4 height 4
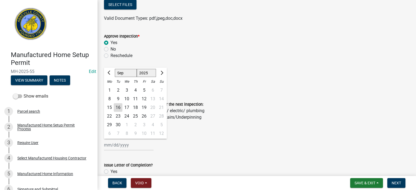
click at [136, 146] on div "[PERSON_NAME] Feb Mar Apr [PERSON_NAME][DATE] Oct Nov [DATE] 1526 1527 1528 152…" at bounding box center [129, 145] width 50 height 11
click at [118, 107] on div "16" at bounding box center [118, 107] width 9 height 9
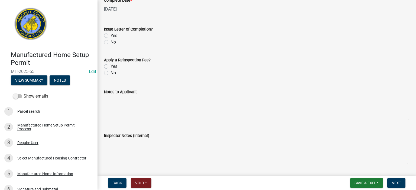
scroll to position [682, 0]
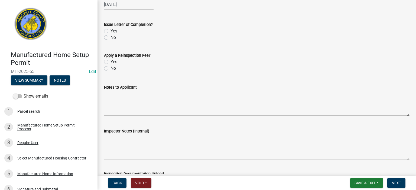
click at [110, 38] on label "No" at bounding box center [112, 37] width 5 height 6
click at [110, 38] on input "No" at bounding box center [112, 36] width 4 height 4
click at [110, 69] on label "No" at bounding box center [112, 68] width 5 height 6
click at [110, 69] on input "No" at bounding box center [112, 67] width 4 height 4
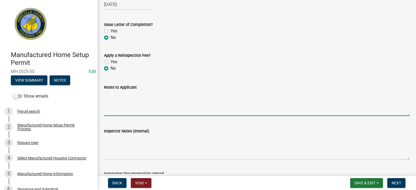
click at [148, 97] on textarea "Notes to Applicant" at bounding box center [256, 103] width 305 height 25
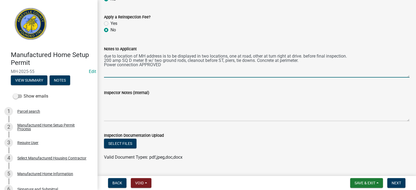
scroll to position [733, 0]
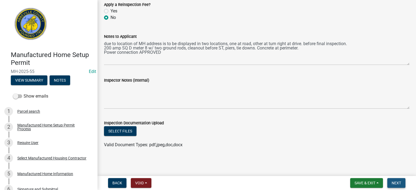
click at [398, 184] on span "Next" at bounding box center [396, 183] width 9 height 4
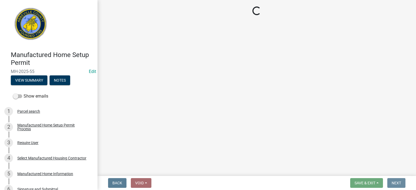
scroll to position [0, 0]
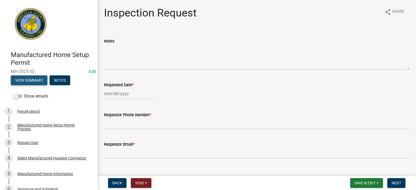
click at [32, 79] on button "View Summary" at bounding box center [29, 81] width 37 height 10
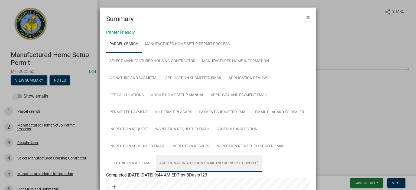
click at [190, 163] on link "Additional Inspection Email (No Reinspection Fee)" at bounding box center [209, 163] width 106 height 17
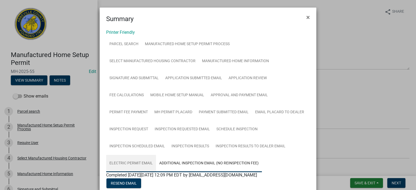
click at [131, 162] on link "Electric Permit Email" at bounding box center [131, 163] width 50 height 17
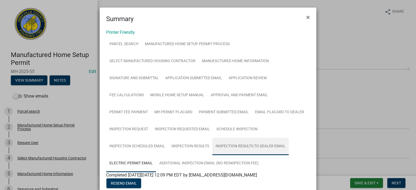
click at [252, 146] on link "Inspection Results to Dealer Email" at bounding box center [250, 146] width 76 height 17
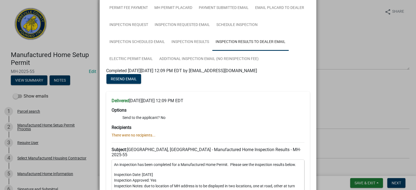
scroll to position [119, 0]
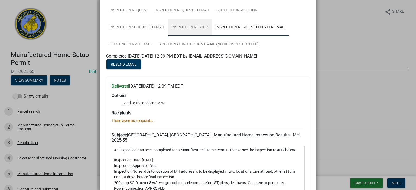
click at [184, 27] on link "Inspection Results" at bounding box center [190, 27] width 44 height 17
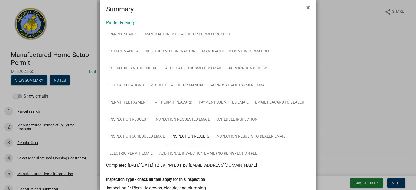
scroll to position [0, 0]
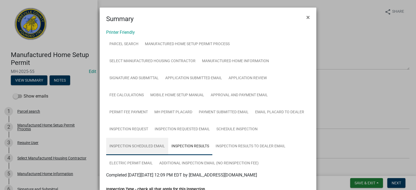
click at [138, 144] on link "Inspection Scheduled Email" at bounding box center [137, 146] width 62 height 17
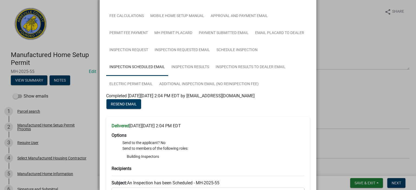
scroll to position [40, 0]
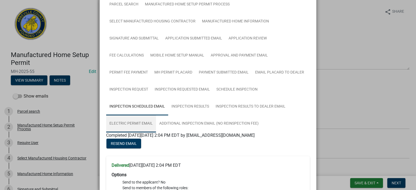
click at [135, 123] on link "Electric Permit Email" at bounding box center [131, 123] width 50 height 17
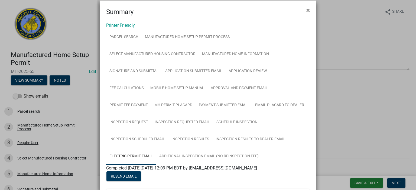
scroll to position [0, 0]
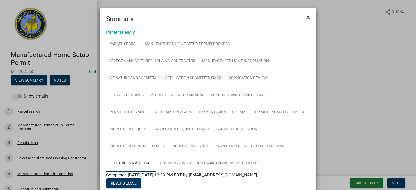
click at [307, 16] on span "×" at bounding box center [308, 18] width 4 height 8
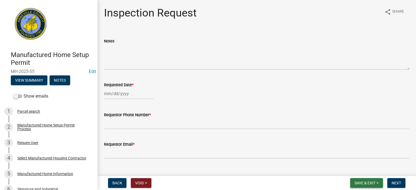
click at [364, 184] on span "Save & Exit" at bounding box center [365, 183] width 21 height 4
click at [364, 168] on button "Save & Exit" at bounding box center [361, 169] width 43 height 13
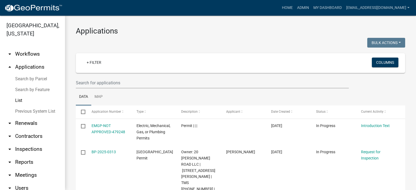
click at [21, 99] on link "List" at bounding box center [32, 100] width 65 height 11
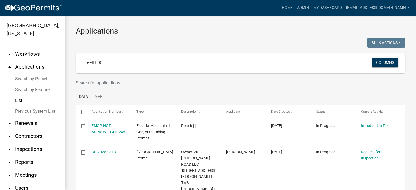
click at [132, 84] on input "text" at bounding box center [212, 82] width 273 height 11
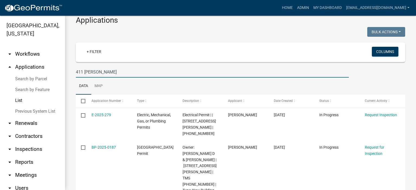
scroll to position [26, 0]
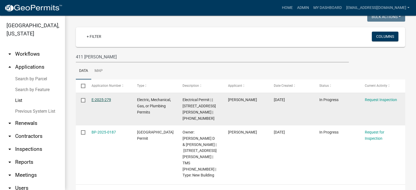
click at [99, 100] on link "E-2025-279" at bounding box center [101, 100] width 19 height 4
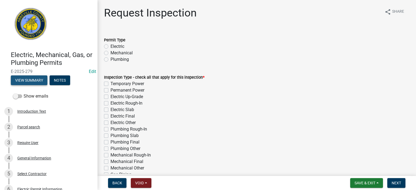
click at [38, 80] on button "View Summary" at bounding box center [29, 81] width 37 height 10
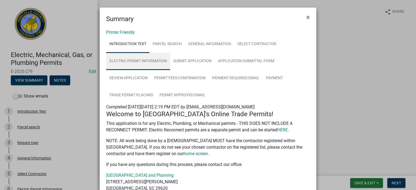
click at [146, 61] on link "Electric Permit Information" at bounding box center [138, 61] width 64 height 17
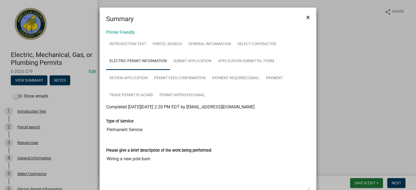
click at [306, 18] on span "×" at bounding box center [308, 18] width 4 height 8
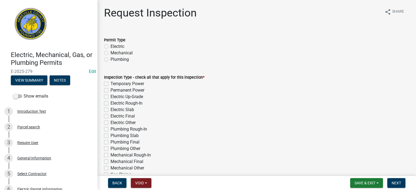
click at [110, 47] on label "Electric" at bounding box center [117, 46] width 14 height 6
click at [110, 47] on input "Electric" at bounding box center [112, 45] width 4 height 4
click at [110, 91] on label "Permanent Power" at bounding box center [127, 90] width 34 height 6
click at [110, 91] on input "Permanent Power" at bounding box center [112, 89] width 4 height 4
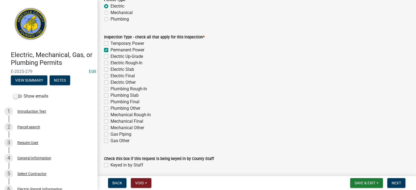
scroll to position [61, 0]
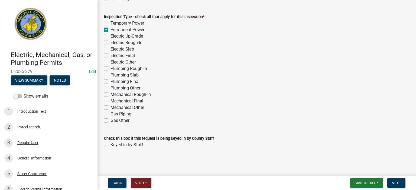
drag, startPoint x: 108, startPoint y: 145, endPoint x: 112, endPoint y: 148, distance: 4.7
click at [109, 146] on div "Keyed in by Staff" at bounding box center [256, 145] width 305 height 6
click at [110, 146] on label "Keyed in by Staff" at bounding box center [126, 145] width 33 height 6
click at [110, 145] on input "Keyed in by Staff" at bounding box center [112, 144] width 4 height 4
click at [395, 181] on span "Next" at bounding box center [396, 183] width 9 height 4
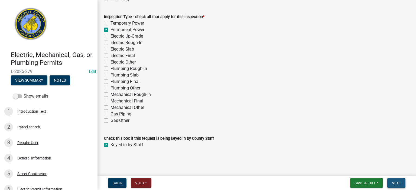
scroll to position [0, 0]
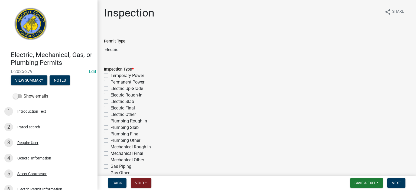
click at [110, 82] on label "Permanent Power" at bounding box center [127, 82] width 34 height 6
click at [110, 82] on input "Permanent Power" at bounding box center [112, 81] width 4 height 4
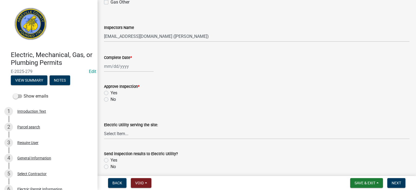
scroll to position [173, 0]
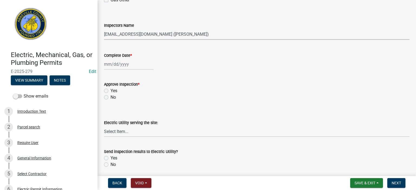
click at [201, 33] on select "Select Item... [EMAIL_ADDRESS][DOMAIN_NAME] ([PERSON_NAME]) [EMAIL_ADDRESS][DOM…" at bounding box center [256, 34] width 305 height 11
click at [104, 29] on select "Select Item... [EMAIL_ADDRESS][DOMAIN_NAME] ([PERSON_NAME]) [EMAIL_ADDRESS][DOM…" at bounding box center [256, 34] width 305 height 11
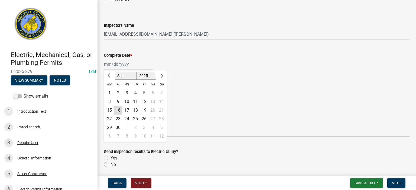
click at [138, 66] on div "[PERSON_NAME] Feb Mar Apr [PERSON_NAME][DATE] Oct Nov [DATE] 1526 1527 1528 152…" at bounding box center [129, 64] width 50 height 11
click at [115, 109] on div "16" at bounding box center [118, 110] width 9 height 9
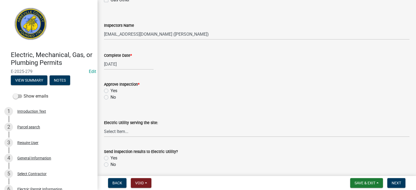
click at [110, 92] on label "Yes" at bounding box center [113, 91] width 7 height 6
click at [110, 91] on input "Yes" at bounding box center [112, 90] width 4 height 4
click at [144, 129] on select "Select Item... Little River Electric Co-Op Laurens Electric Co-Op Duke Energy D…" at bounding box center [256, 131] width 305 height 11
click at [104, 126] on select "Select Item... Little River Electric Co-Op Laurens Electric Co-Op Duke Energy D…" at bounding box center [256, 131] width 305 height 11
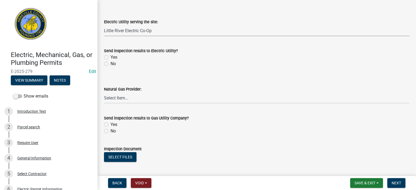
scroll to position [260, 0]
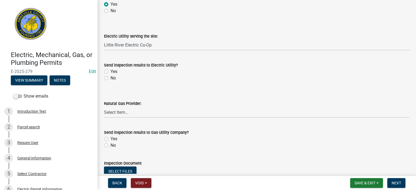
click at [110, 71] on label "Yes" at bounding box center [113, 72] width 7 height 6
click at [110, 71] on input "Yes" at bounding box center [112, 71] width 4 height 4
click at [110, 147] on label "No" at bounding box center [112, 145] width 5 height 6
click at [110, 146] on input "No" at bounding box center [112, 144] width 4 height 4
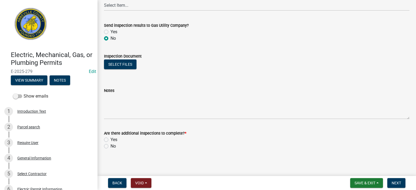
scroll to position [369, 0]
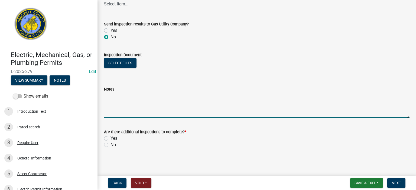
click at [116, 95] on textarea "Notes" at bounding box center [256, 105] width 305 height 25
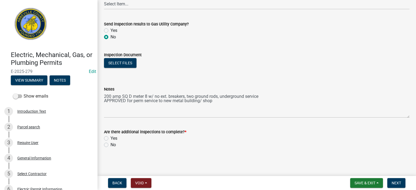
click at [110, 145] on label "No" at bounding box center [112, 145] width 5 height 6
click at [110, 145] on input "No" at bounding box center [112, 144] width 4 height 4
click at [397, 183] on span "Next" at bounding box center [396, 183] width 9 height 4
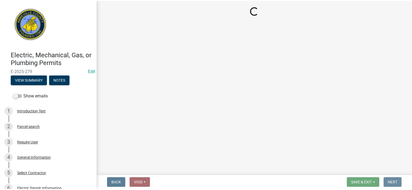
scroll to position [0, 0]
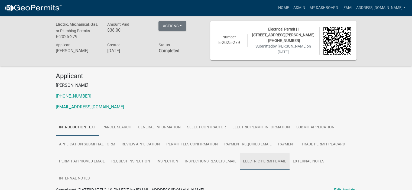
click at [261, 160] on link "Electric Permit Email" at bounding box center [265, 161] width 50 height 17
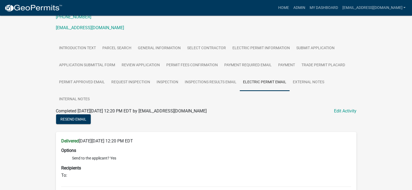
scroll to position [83, 0]
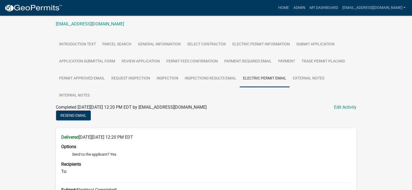
click at [411, 187] on div "Electric, Mechanical, Gas, or Plumbing Permits E-2025-279 Amount Paid $38.00 Ac…" at bounding box center [206, 182] width 412 height 498
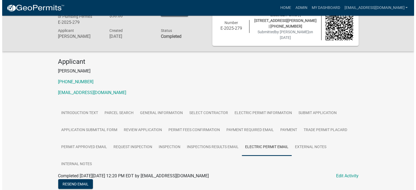
scroll to position [0, 0]
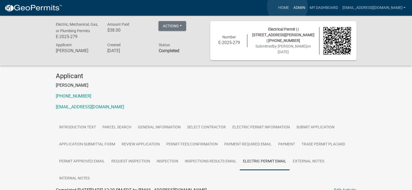
click at [291, 6] on link "Admin" at bounding box center [299, 8] width 16 height 10
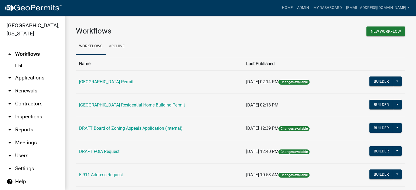
click at [18, 64] on link "List" at bounding box center [32, 66] width 65 height 11
click at [27, 79] on link "arrow_drop_down Applications" at bounding box center [32, 77] width 65 height 13
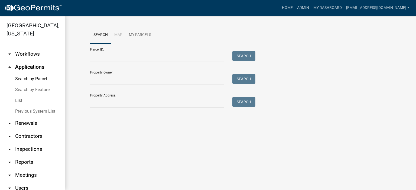
click at [19, 100] on link "List" at bounding box center [32, 100] width 65 height 11
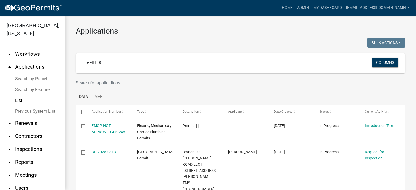
click at [129, 83] on input "text" at bounding box center [212, 82] width 273 height 11
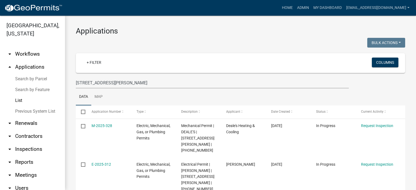
click at [30, 77] on link "Search by Parcel" at bounding box center [32, 79] width 65 height 11
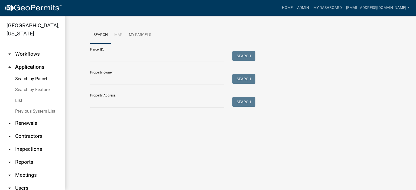
click at [21, 99] on link "List" at bounding box center [32, 100] width 65 height 11
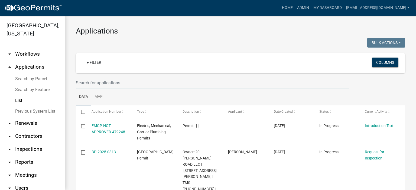
click at [129, 84] on input "text" at bounding box center [212, 82] width 273 height 11
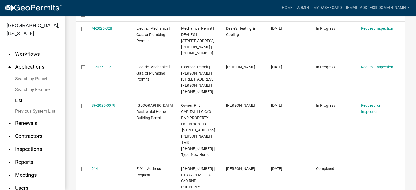
scroll to position [119, 0]
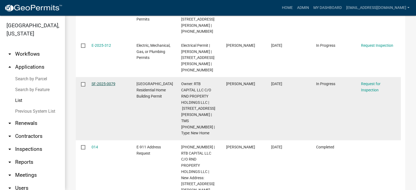
click at [104, 82] on link "SF-2025-0079" at bounding box center [104, 84] width 24 height 4
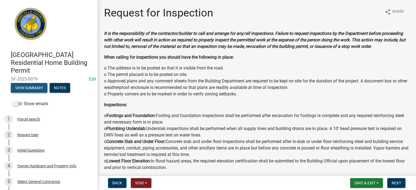
click at [33, 87] on button "View Summary" at bounding box center [29, 88] width 37 height 10
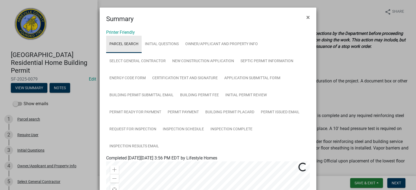
click at [124, 44] on link "Parcel search" at bounding box center [123, 44] width 35 height 17
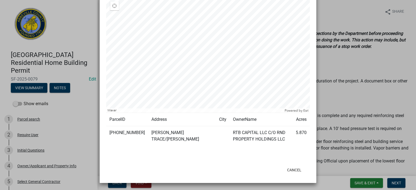
scroll to position [185, 0]
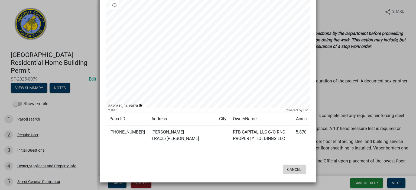
drag, startPoint x: 298, startPoint y: 167, endPoint x: 295, endPoint y: 168, distance: 2.7
click at [297, 168] on button "Cancel" at bounding box center [294, 170] width 23 height 10
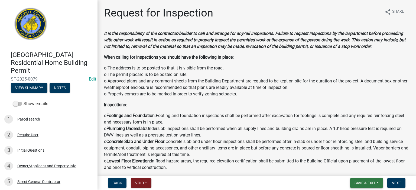
click at [369, 185] on span "Save & Exit" at bounding box center [365, 183] width 21 height 4
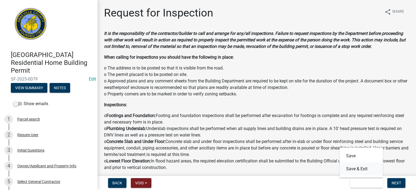
click at [366, 170] on button "Save & Exit" at bounding box center [361, 169] width 43 height 13
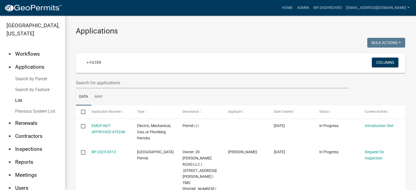
click at [32, 79] on link "Search by Parcel" at bounding box center [32, 79] width 65 height 11
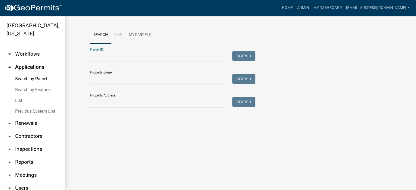
click at [123, 58] on input "Parcel ID:" at bounding box center [157, 56] width 134 height 11
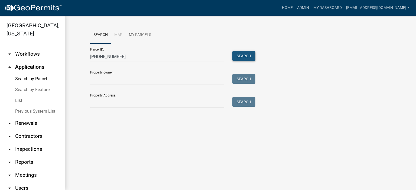
click at [243, 56] on button "Search" at bounding box center [243, 56] width 23 height 10
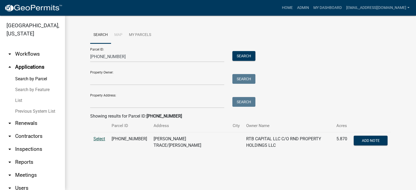
click at [97, 139] on span "Select" at bounding box center [99, 138] width 12 height 5
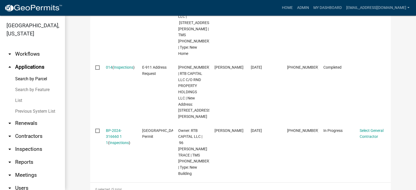
scroll to position [379, 0]
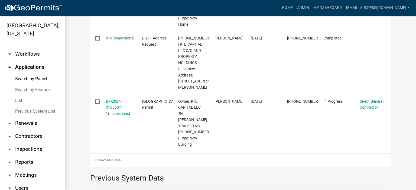
click at [21, 100] on link "List" at bounding box center [32, 100] width 65 height 11
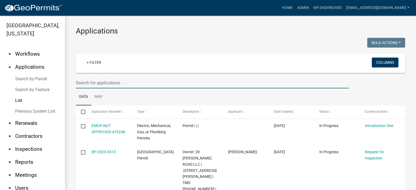
click at [133, 83] on input "text" at bounding box center [212, 82] width 273 height 11
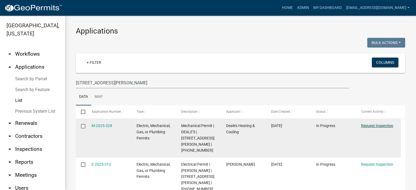
click at [372, 125] on link "Request Inspection" at bounding box center [377, 126] width 32 height 4
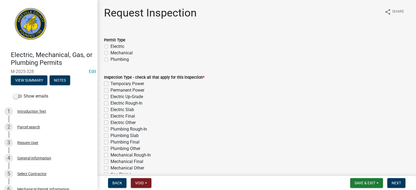
click at [110, 52] on label "Mechanical" at bounding box center [121, 53] width 22 height 6
click at [110, 52] on input "Mechanical" at bounding box center [112, 52] width 4 height 4
click at [110, 156] on label "Mechanical Rough-In" at bounding box center [130, 155] width 40 height 6
click at [110, 156] on input "Mechanical Rough-In" at bounding box center [112, 154] width 4 height 4
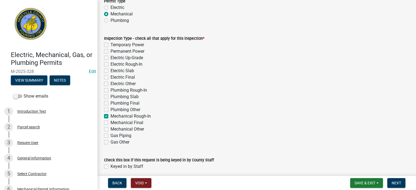
scroll to position [61, 0]
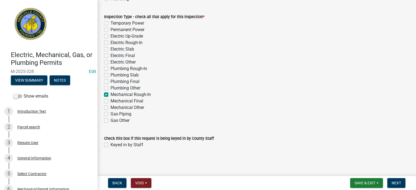
click at [110, 145] on label "Keyed in by Staff" at bounding box center [126, 145] width 33 height 6
click at [110, 145] on input "Keyed in by Staff" at bounding box center [112, 144] width 4 height 4
click at [395, 181] on span "Next" at bounding box center [396, 183] width 9 height 4
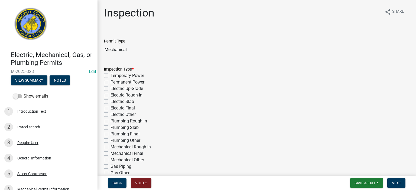
click at [110, 147] on label "Mechanical Rough-In" at bounding box center [130, 147] width 40 height 6
click at [110, 147] on input "Mechanical Rough-In" at bounding box center [112, 146] width 4 height 4
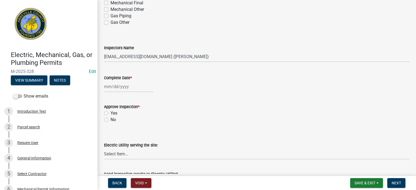
scroll to position [162, 0]
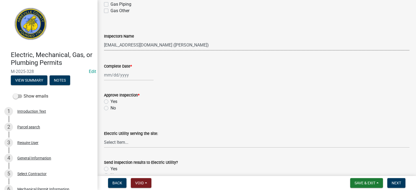
click at [212, 47] on select "Select Item... [EMAIL_ADDRESS][DOMAIN_NAME] ([PERSON_NAME]) [EMAIL_ADDRESS][DOM…" at bounding box center [256, 45] width 305 height 11
click at [104, 40] on select "Select Item... [EMAIL_ADDRESS][DOMAIN_NAME] ([PERSON_NAME]) [EMAIL_ADDRESS][DOM…" at bounding box center [256, 45] width 305 height 11
click at [138, 76] on div at bounding box center [129, 75] width 50 height 11
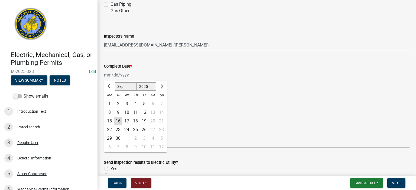
click at [119, 120] on div "16" at bounding box center [118, 121] width 9 height 9
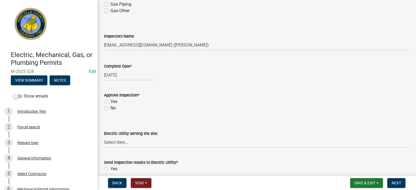
click at [110, 102] on label "Yes" at bounding box center [113, 102] width 7 height 6
click at [110, 102] on input "Yes" at bounding box center [112, 101] width 4 height 4
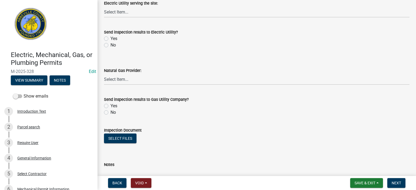
scroll to position [303, 0]
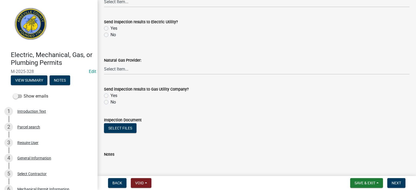
click at [110, 35] on label "No" at bounding box center [112, 35] width 5 height 6
click at [110, 35] on input "No" at bounding box center [112, 34] width 4 height 4
click at [110, 102] on label "No" at bounding box center [112, 102] width 5 height 6
click at [110, 102] on input "No" at bounding box center [112, 101] width 4 height 4
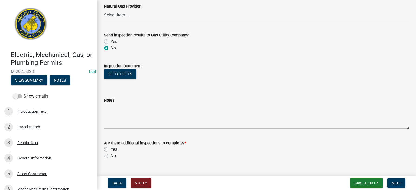
scroll to position [369, 0]
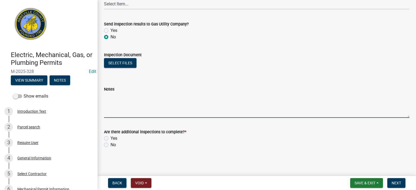
click at [125, 111] on textarea "Notes" at bounding box center [256, 105] width 305 height 25
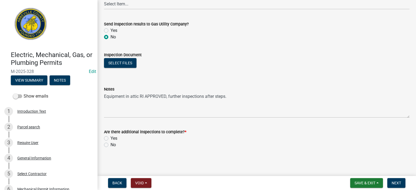
click at [110, 138] on label "Yes" at bounding box center [113, 138] width 7 height 6
click at [110, 138] on input "Yes" at bounding box center [112, 137] width 4 height 4
click at [398, 183] on span "Next" at bounding box center [396, 183] width 9 height 4
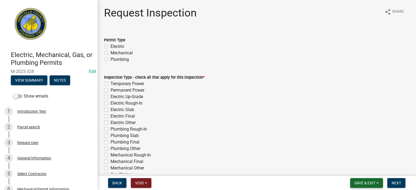
click at [366, 184] on span "Save & Exit" at bounding box center [365, 183] width 21 height 4
click at [359, 168] on button "Save & Exit" at bounding box center [361, 169] width 43 height 13
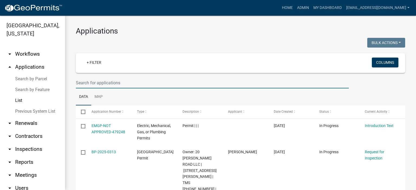
click at [132, 85] on input "text" at bounding box center [212, 82] width 273 height 11
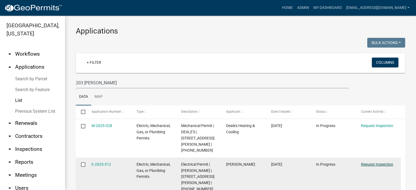
click at [374, 162] on link "Request Inspection" at bounding box center [377, 164] width 32 height 4
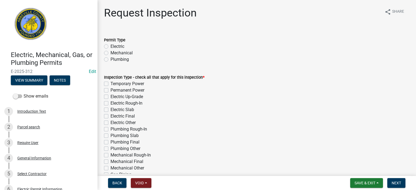
click at [110, 46] on label "Electric" at bounding box center [117, 46] width 14 height 6
click at [110, 46] on input "Electric" at bounding box center [112, 45] width 4 height 4
click at [110, 103] on label "Electric Rough-In" at bounding box center [126, 103] width 32 height 6
click at [110, 103] on input "Electric Rough-In" at bounding box center [112, 102] width 4 height 4
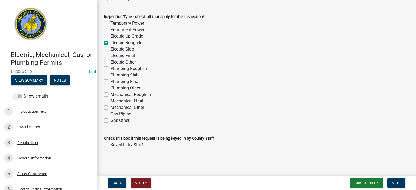
scroll to position [61, 0]
click at [110, 145] on label "Keyed in by Staff" at bounding box center [126, 145] width 33 height 6
click at [110, 145] on input "Keyed in by Staff" at bounding box center [112, 144] width 4 height 4
click at [399, 183] on span "Next" at bounding box center [396, 183] width 9 height 4
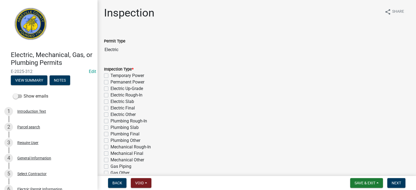
click at [110, 94] on label "Electric Rough-In" at bounding box center [126, 95] width 32 height 6
click at [110, 94] on input "Electric Rough-In" at bounding box center [112, 94] width 4 height 4
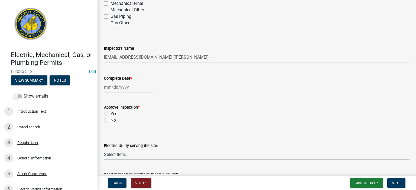
scroll to position [152, 0]
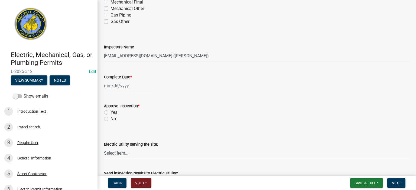
click at [206, 56] on select "Select Item... [EMAIL_ADDRESS][DOMAIN_NAME] ([PERSON_NAME]) [EMAIL_ADDRESS][DOM…" at bounding box center [256, 55] width 305 height 11
click at [104, 50] on select "Select Item... [EMAIL_ADDRESS][DOMAIN_NAME] ([PERSON_NAME]) [EMAIL_ADDRESS][DOM…" at bounding box center [256, 55] width 305 height 11
click at [132, 85] on div at bounding box center [129, 85] width 50 height 11
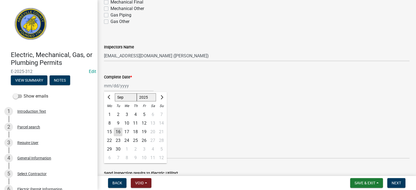
click at [118, 131] on div "16" at bounding box center [118, 132] width 9 height 9
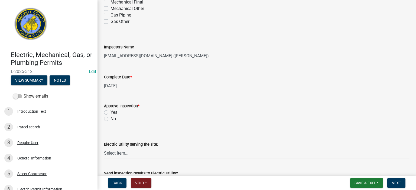
click at [110, 111] on label "Yes" at bounding box center [113, 112] width 7 height 6
click at [110, 111] on input "Yes" at bounding box center [112, 111] width 4 height 4
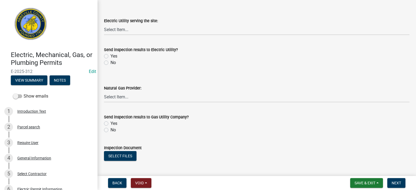
scroll to position [282, 0]
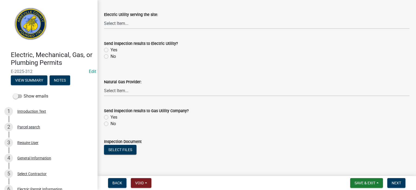
click at [110, 56] on label "No" at bounding box center [112, 56] width 5 height 6
click at [110, 56] on input "No" at bounding box center [112, 55] width 4 height 4
click at [110, 123] on label "No" at bounding box center [112, 124] width 5 height 6
click at [110, 123] on input "No" at bounding box center [112, 123] width 4 height 4
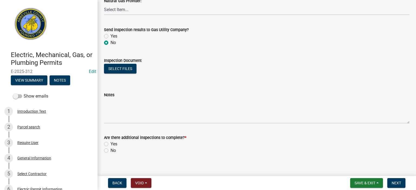
scroll to position [368, 0]
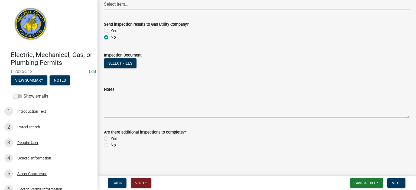
drag, startPoint x: 138, startPoint y: 106, endPoint x: 155, endPoint y: 111, distance: 17.5
click at [142, 108] on textarea "Notes" at bounding box center [256, 105] width 305 height 25
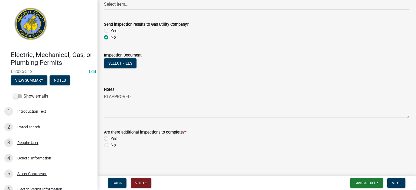
click at [110, 138] on label "Yes" at bounding box center [113, 139] width 7 height 6
click at [110, 138] on input "Yes" at bounding box center [112, 138] width 4 height 4
click at [396, 184] on span "Next" at bounding box center [396, 183] width 9 height 4
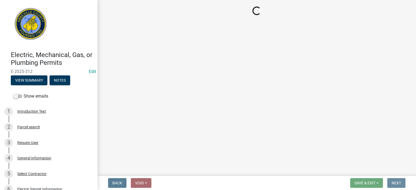
scroll to position [0, 0]
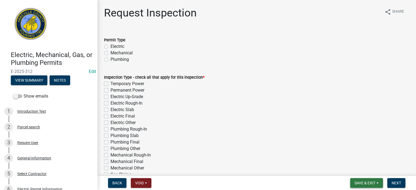
click at [369, 183] on span "Save & Exit" at bounding box center [365, 183] width 21 height 4
click at [360, 168] on button "Save & Exit" at bounding box center [361, 169] width 43 height 13
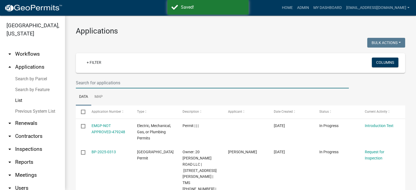
click at [131, 84] on input "text" at bounding box center [212, 82] width 273 height 11
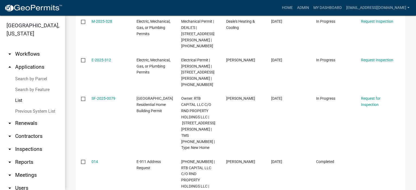
scroll to position [128, 0]
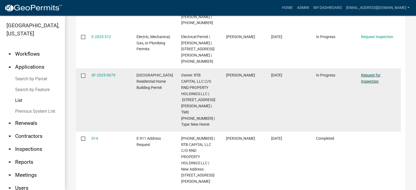
click at [368, 73] on link "Request for Inspection" at bounding box center [370, 78] width 19 height 11
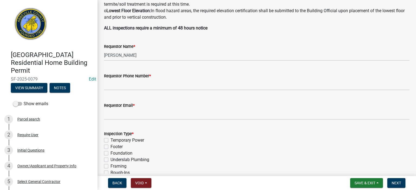
scroll to position [152, 0]
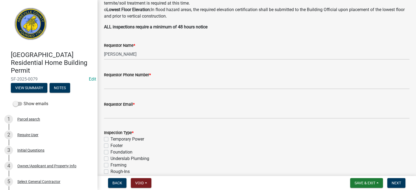
click at [208, 75] on div "Requestor Phone Number *" at bounding box center [256, 75] width 305 height 6
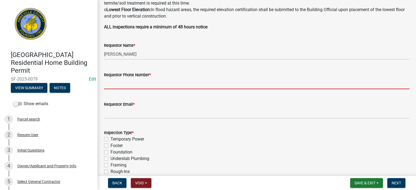
click at [200, 86] on input "Requestor Phone Number *" at bounding box center [256, 83] width 305 height 11
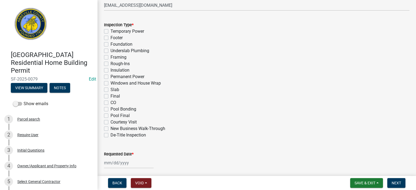
scroll to position [271, 0]
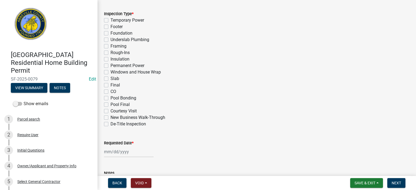
drag, startPoint x: 106, startPoint y: 45, endPoint x: 108, endPoint y: 48, distance: 4.0
click at [110, 46] on label "Framing" at bounding box center [118, 46] width 16 height 6
click at [110, 46] on input "Framing" at bounding box center [112, 45] width 4 height 4
click at [110, 53] on label "Rough-Ins" at bounding box center [119, 53] width 19 height 6
click at [110, 53] on input "Rough-Ins" at bounding box center [112, 52] width 4 height 4
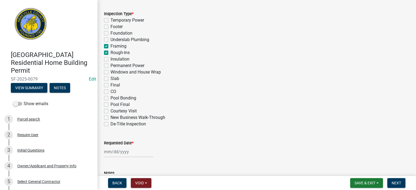
click at [110, 70] on label "Windows and House Wrap" at bounding box center [135, 72] width 50 height 6
click at [110, 70] on input "Windows and House Wrap" at bounding box center [112, 71] width 4 height 4
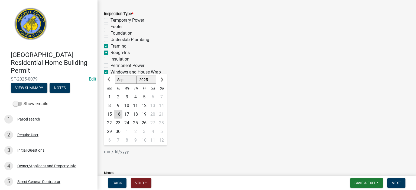
click at [141, 155] on input "Requested Date *" at bounding box center [129, 152] width 50 height 11
click at [119, 113] on div "16" at bounding box center [118, 114] width 9 height 9
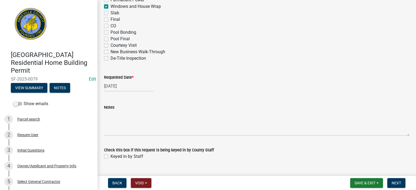
scroll to position [349, 0]
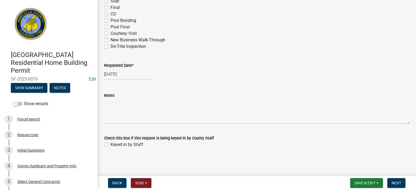
click at [110, 146] on label "Keyed in by Staff" at bounding box center [126, 145] width 33 height 6
click at [110, 145] on input "Keyed in by Staff" at bounding box center [112, 144] width 4 height 4
click at [399, 182] on span "Next" at bounding box center [396, 183] width 9 height 4
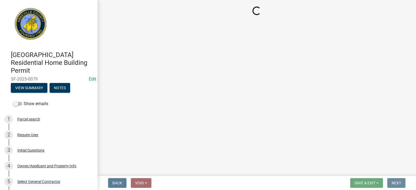
scroll to position [0, 0]
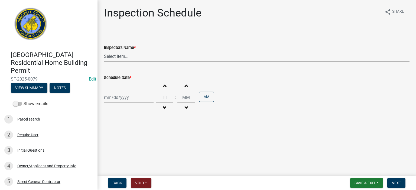
click at [152, 57] on select "Select Item... [EMAIL_ADDRESS][DOMAIN_NAME] ([PERSON_NAME]) [EMAIL_ADDRESS][DOM…" at bounding box center [256, 56] width 305 height 11
click at [104, 51] on select "Select Item... [EMAIL_ADDRESS][DOMAIN_NAME] ([PERSON_NAME]) [EMAIL_ADDRESS][DOM…" at bounding box center [256, 56] width 305 height 11
click at [132, 98] on div at bounding box center [129, 97] width 50 height 11
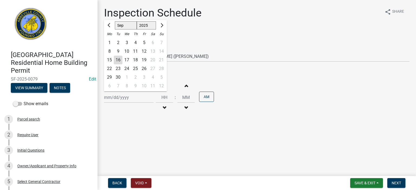
click at [119, 61] on div "16" at bounding box center [118, 60] width 9 height 9
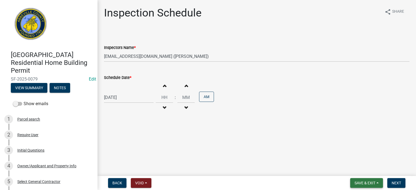
click at [364, 183] on span "Save & Exit" at bounding box center [365, 183] width 21 height 4
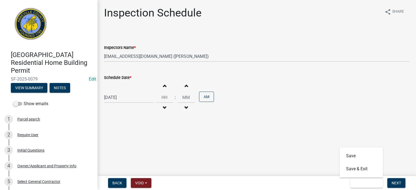
click at [352, 131] on main "Inspection Schedule share Share Inspectors Name * Select Item... [EMAIL_ADDRESS…" at bounding box center [256, 87] width 318 height 174
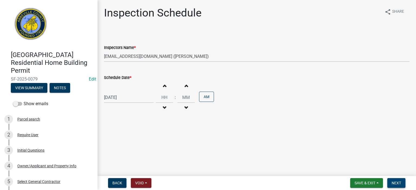
click at [399, 182] on span "Next" at bounding box center [396, 183] width 9 height 4
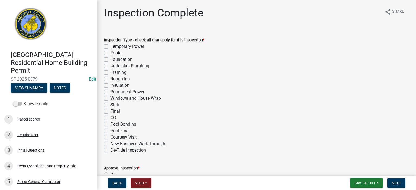
drag, startPoint x: 104, startPoint y: 72, endPoint x: 104, endPoint y: 77, distance: 4.3
click at [110, 73] on label "Framing" at bounding box center [118, 72] width 16 height 6
click at [110, 73] on input "Framing" at bounding box center [112, 71] width 4 height 4
click at [110, 79] on label "Rough-Ins" at bounding box center [119, 79] width 19 height 6
click at [110, 79] on input "Rough-Ins" at bounding box center [112, 78] width 4 height 4
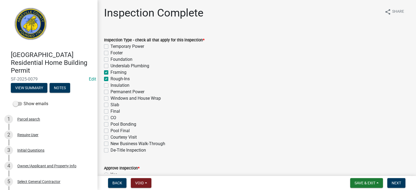
click at [110, 98] on label "Windows and House Wrap" at bounding box center [135, 98] width 50 height 6
click at [110, 98] on input "Windows and House Wrap" at bounding box center [112, 97] width 4 height 4
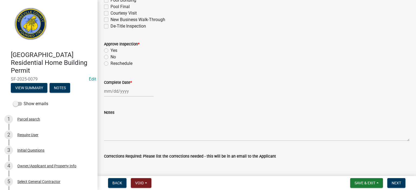
scroll to position [130, 0]
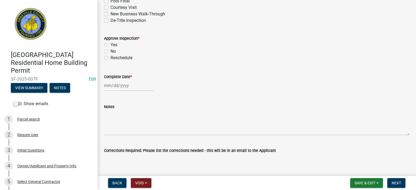
click at [110, 44] on label "Yes" at bounding box center [113, 45] width 7 height 6
click at [110, 44] on input "Yes" at bounding box center [112, 44] width 4 height 4
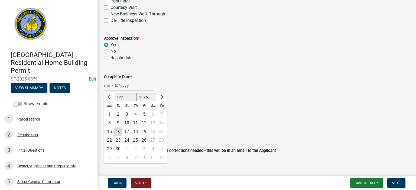
click at [137, 86] on div "[PERSON_NAME] Feb Mar Apr [PERSON_NAME][DATE] Oct Nov [DATE] 1526 1527 1528 152…" at bounding box center [129, 85] width 50 height 11
click at [118, 131] on div "16" at bounding box center [118, 132] width 9 height 9
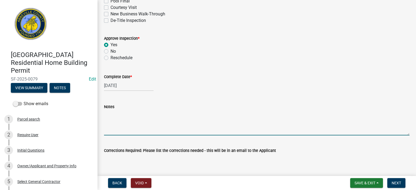
click at [126, 120] on textarea "Notes" at bounding box center [256, 122] width 305 height 25
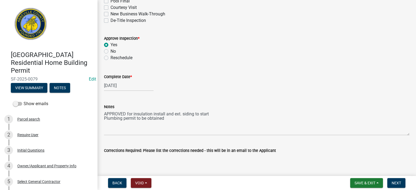
drag, startPoint x: 225, startPoint y: 163, endPoint x: 230, endPoint y: 160, distance: 5.9
click at [225, 163] on textarea "Corrections Required: Please list the corrections needed - this will be in an e…" at bounding box center [256, 166] width 305 height 25
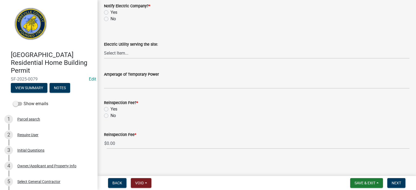
scroll to position [318, 0]
drag, startPoint x: 109, startPoint y: 17, endPoint x: 106, endPoint y: 18, distance: 3.3
click at [106, 18] on div "No" at bounding box center [256, 18] width 305 height 6
click at [110, 18] on label "No" at bounding box center [112, 18] width 5 height 6
click at [110, 18] on input "No" at bounding box center [112, 17] width 4 height 4
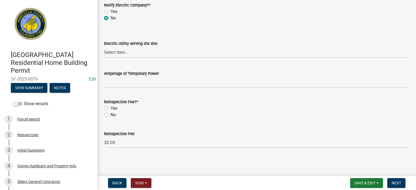
drag, startPoint x: 106, startPoint y: 114, endPoint x: 109, endPoint y: 115, distance: 3.4
click at [110, 114] on label "No" at bounding box center [112, 115] width 5 height 6
click at [110, 114] on input "No" at bounding box center [112, 114] width 4 height 4
click at [394, 182] on span "Next" at bounding box center [396, 183] width 9 height 4
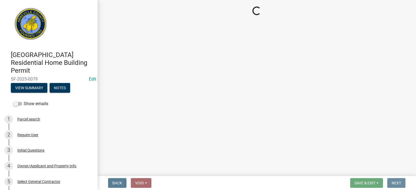
scroll to position [0, 0]
